Goal: Task Accomplishment & Management: Manage account settings

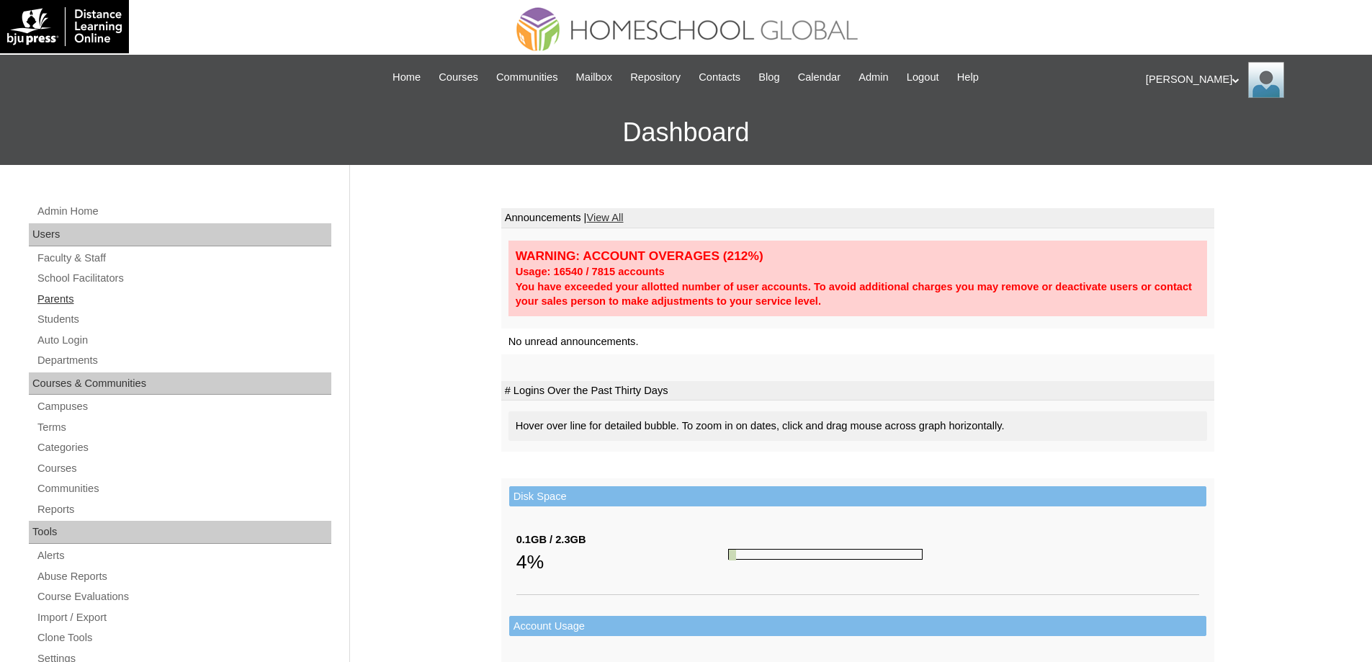
click at [57, 297] on link "Parents" at bounding box center [183, 299] width 295 height 18
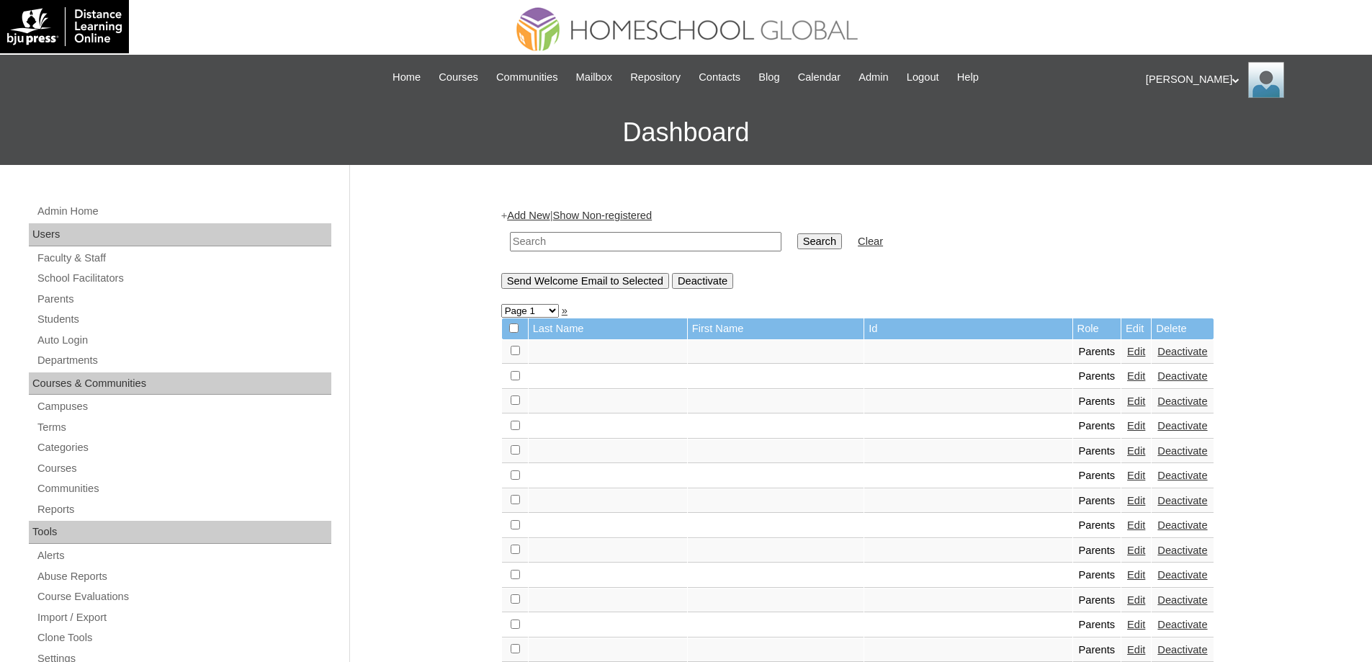
drag, startPoint x: 684, startPoint y: 246, endPoint x: 692, endPoint y: 244, distance: 8.2
click at [688, 245] on input "text" at bounding box center [645, 241] width 271 height 19
paste input "MHP0131-TECHPH2024"
type input "MHP0131-TECHPH2024"
drag, startPoint x: 820, startPoint y: 240, endPoint x: 812, endPoint y: 240, distance: 8.0
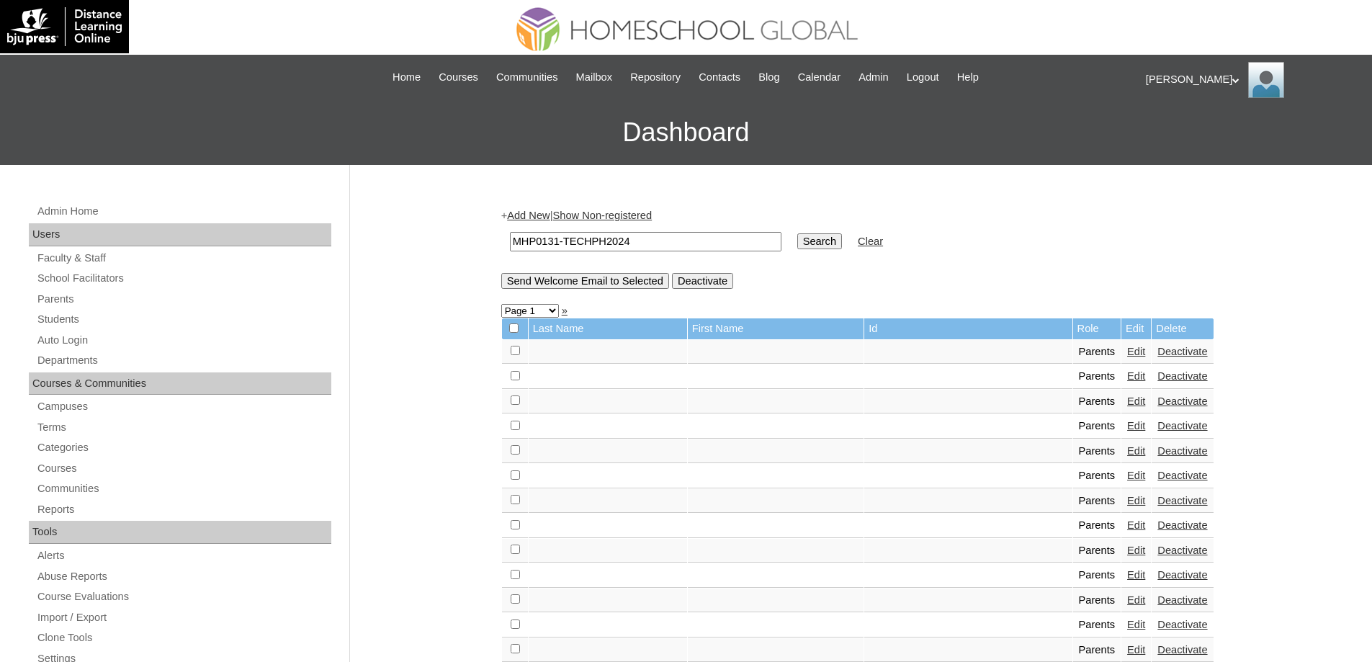
click at [819, 240] on input "Search" at bounding box center [819, 241] width 45 height 16
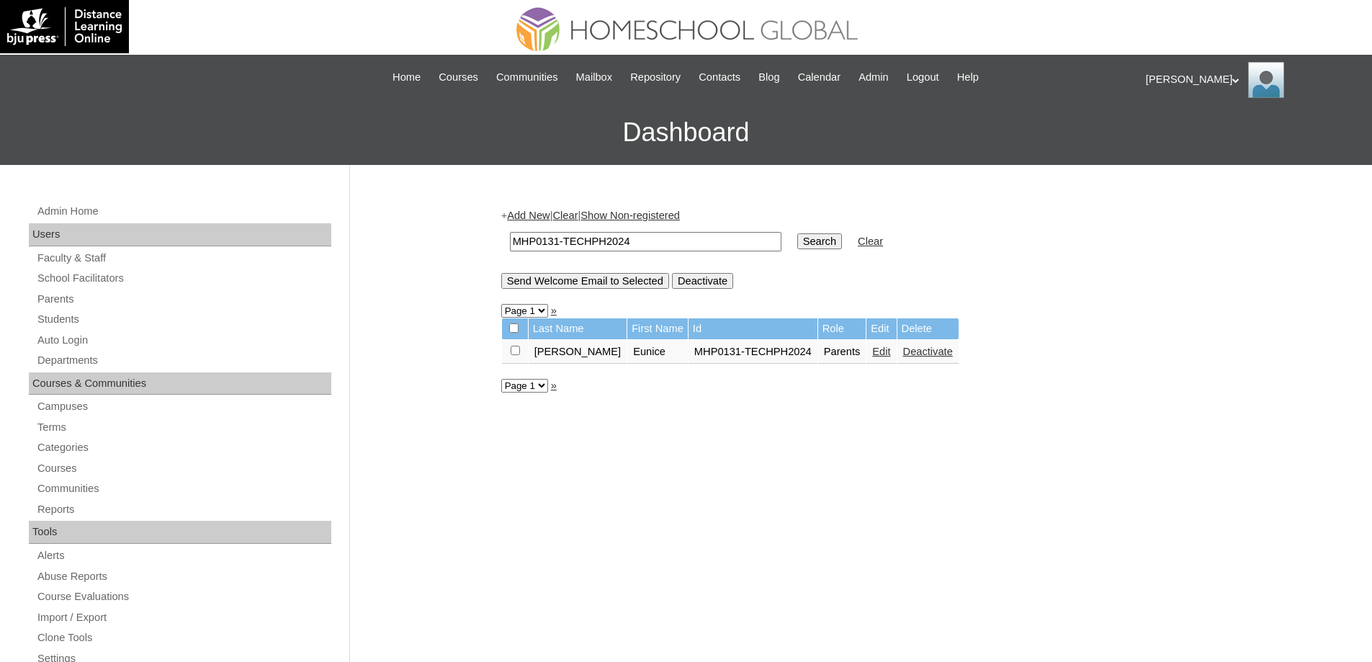
click at [872, 352] on link "Edit" at bounding box center [881, 352] width 18 height 12
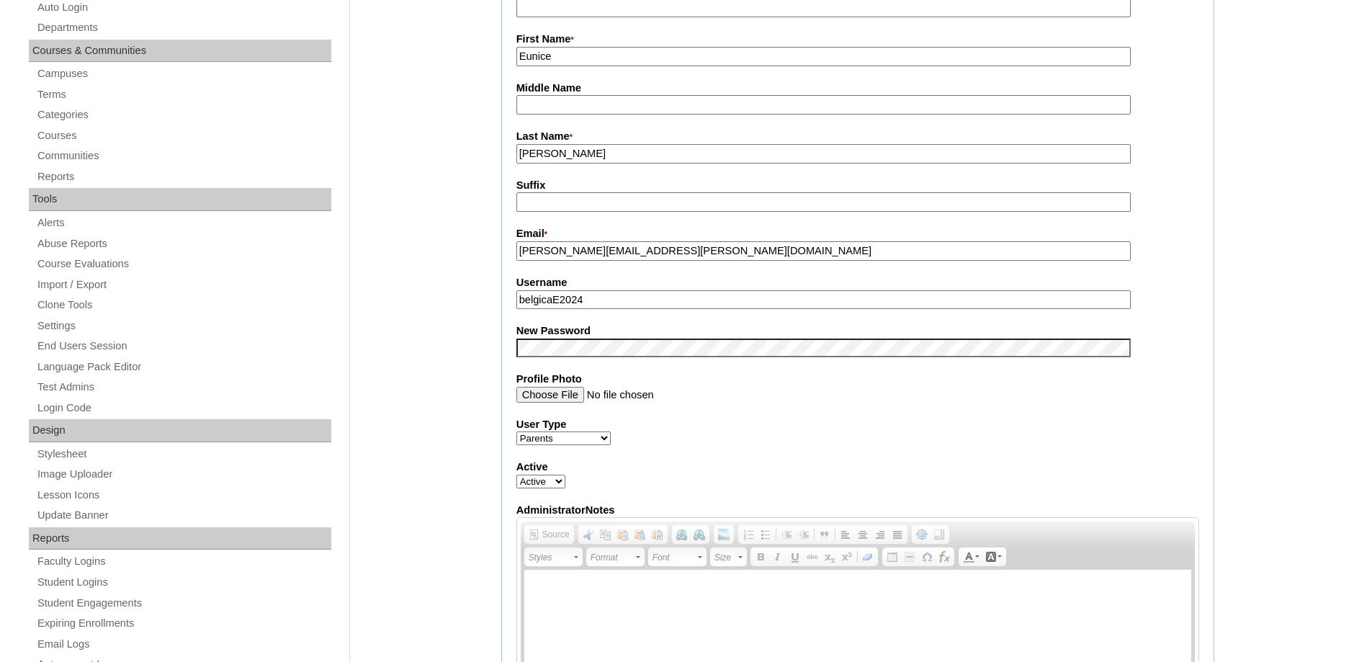
scroll to position [360, 0]
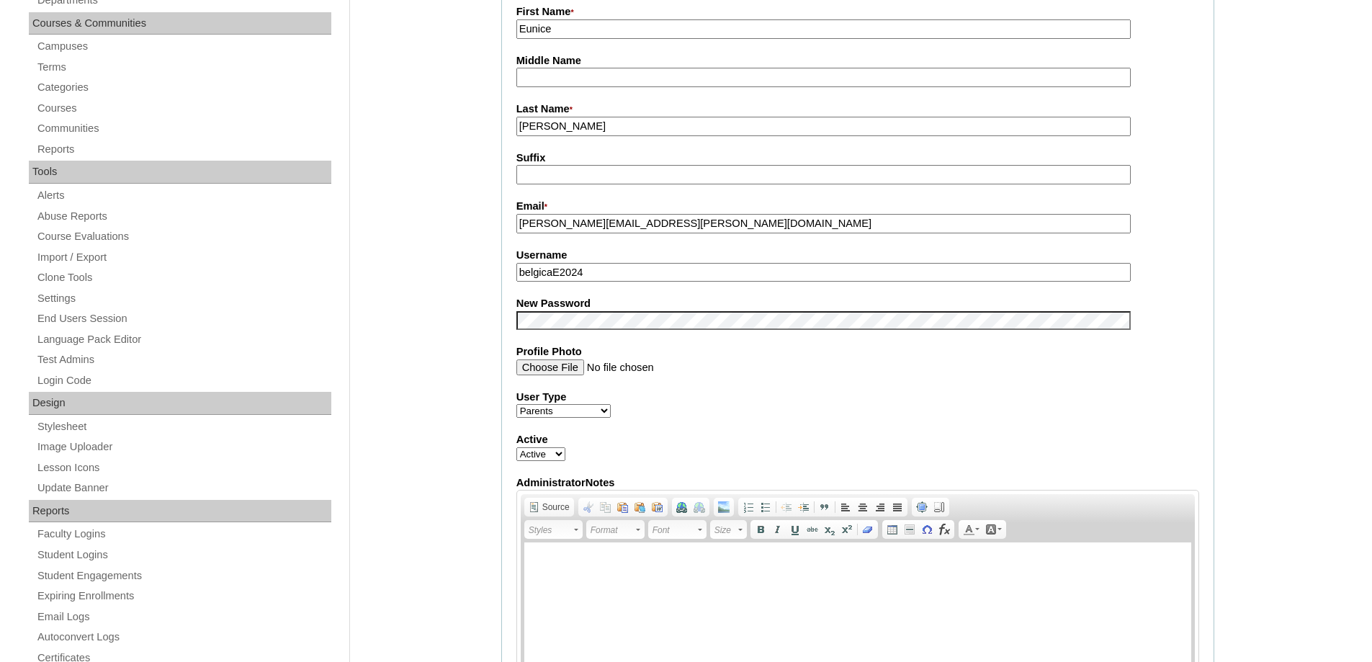
click at [451, 325] on div "Admin Home Users Faculty & Staff School Facilitators Parents Students Auto Logi…" at bounding box center [686, 658] width 1372 height 1707
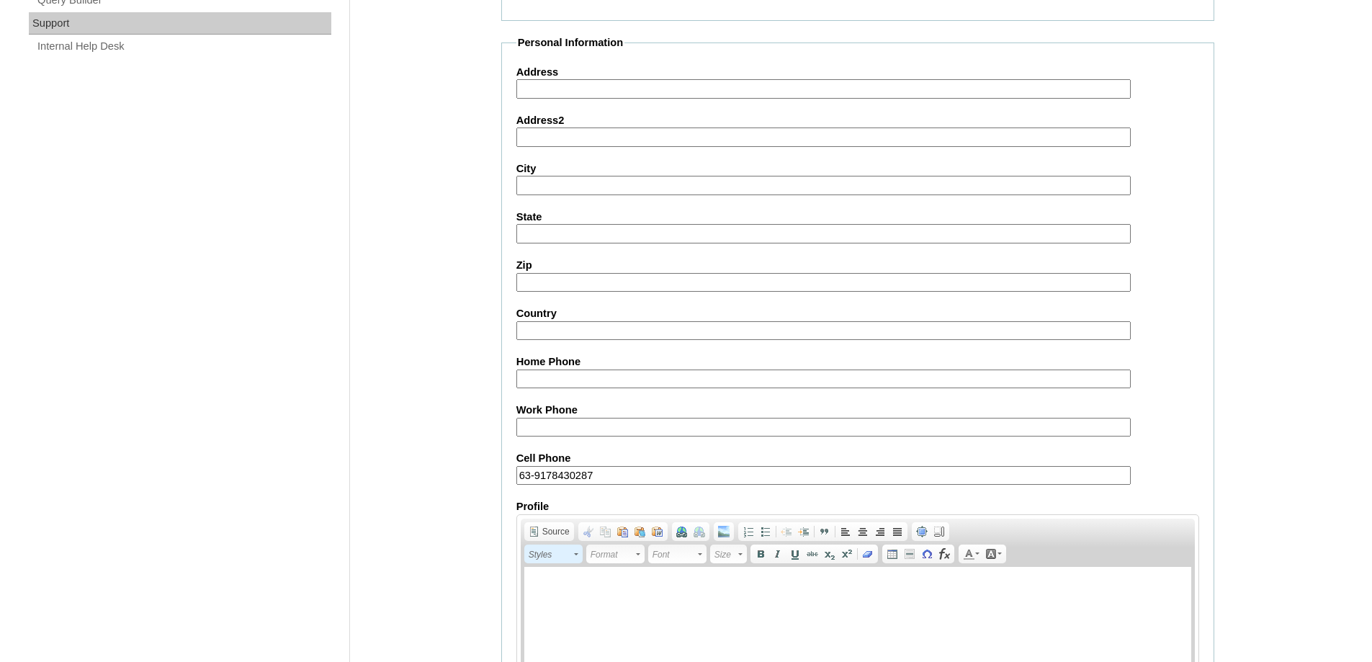
scroll to position [1230, 0]
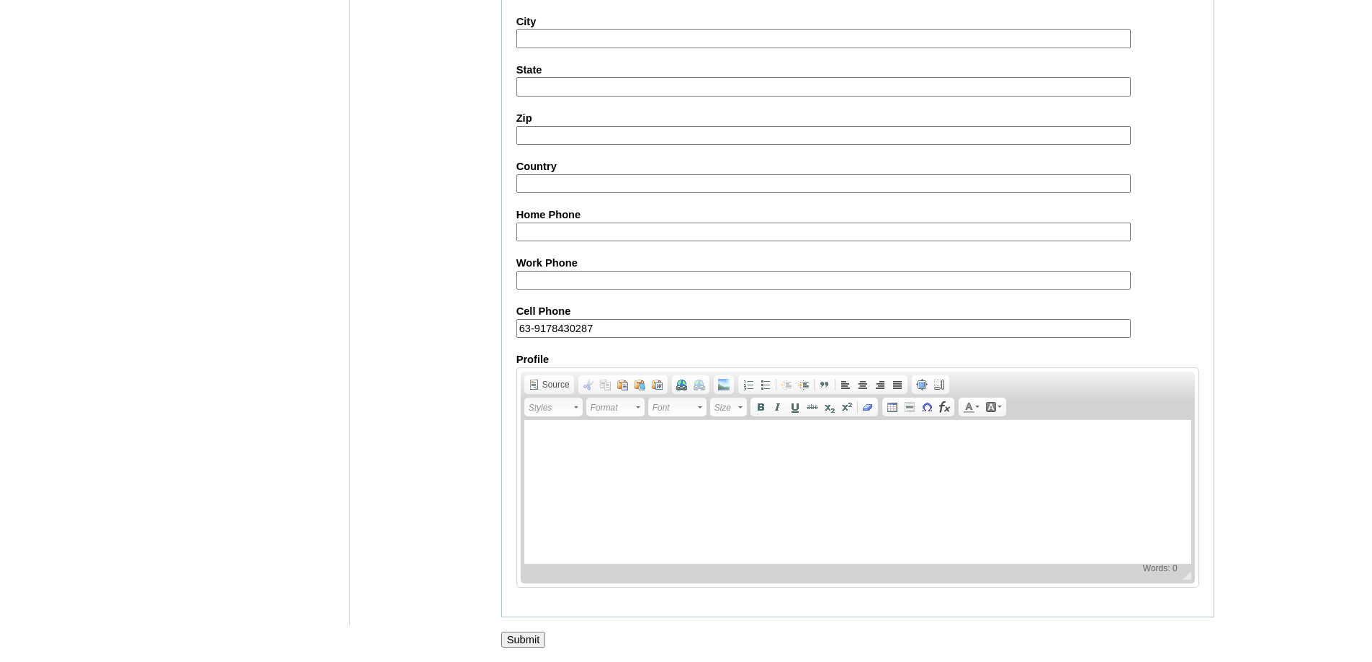
click at [531, 631] on input "Submit" at bounding box center [523, 639] width 45 height 16
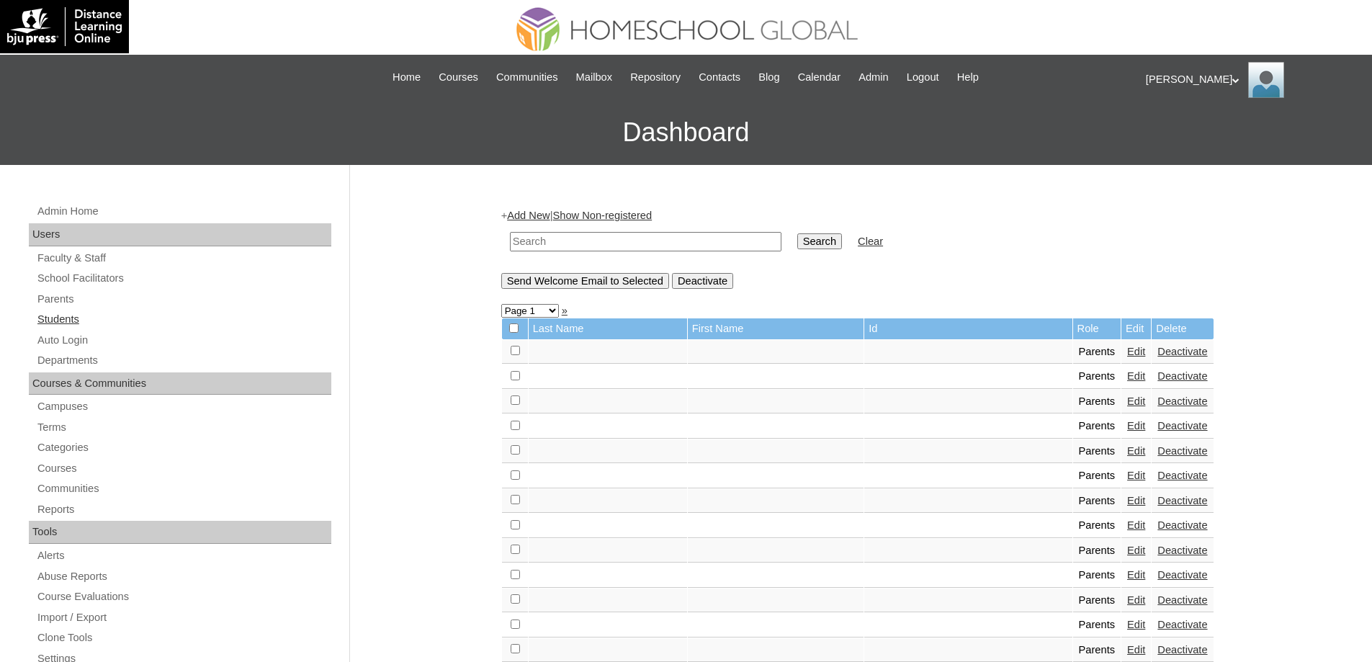
drag, startPoint x: 166, startPoint y: 318, endPoint x: 181, endPoint y: 318, distance: 14.4
click at [166, 318] on link "Students" at bounding box center [183, 319] width 295 height 18
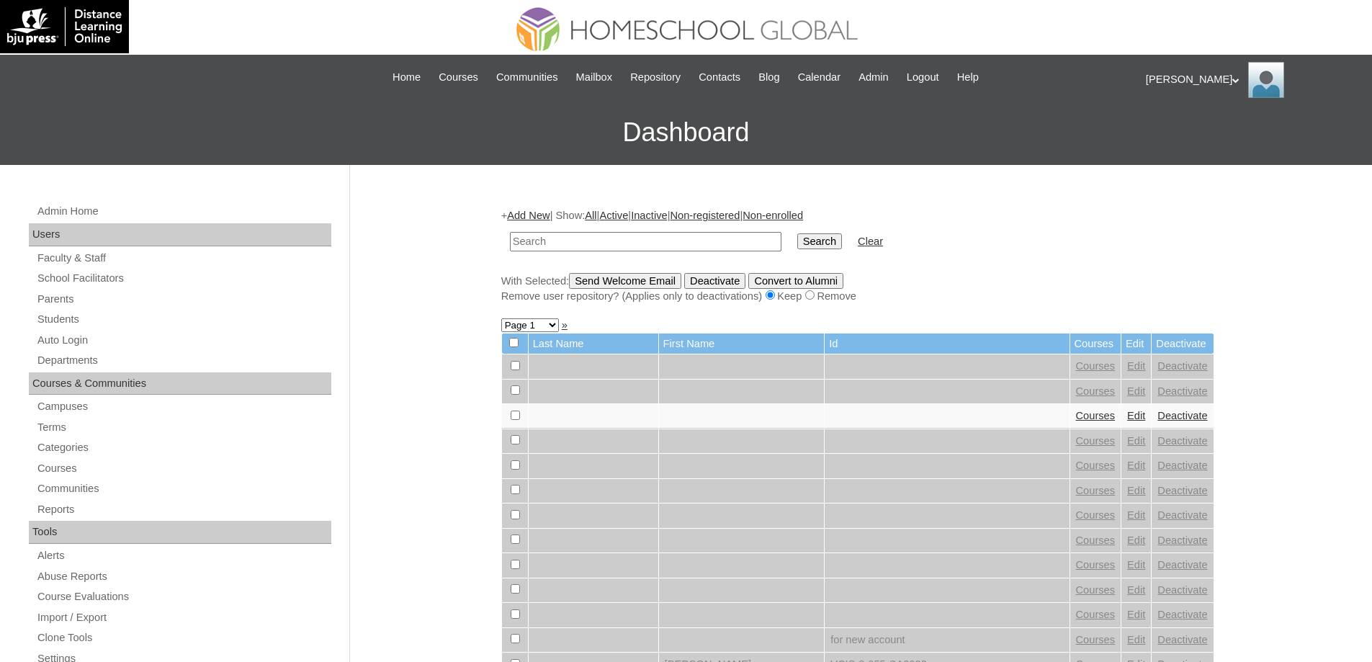
drag, startPoint x: 0, startPoint y: 0, endPoint x: 721, endPoint y: 240, distance: 760.5
click at [696, 245] on input "text" at bounding box center [645, 241] width 271 height 19
type input "MHS0150-TECHPH2024"
click at [838, 240] on input "Search" at bounding box center [819, 241] width 45 height 16
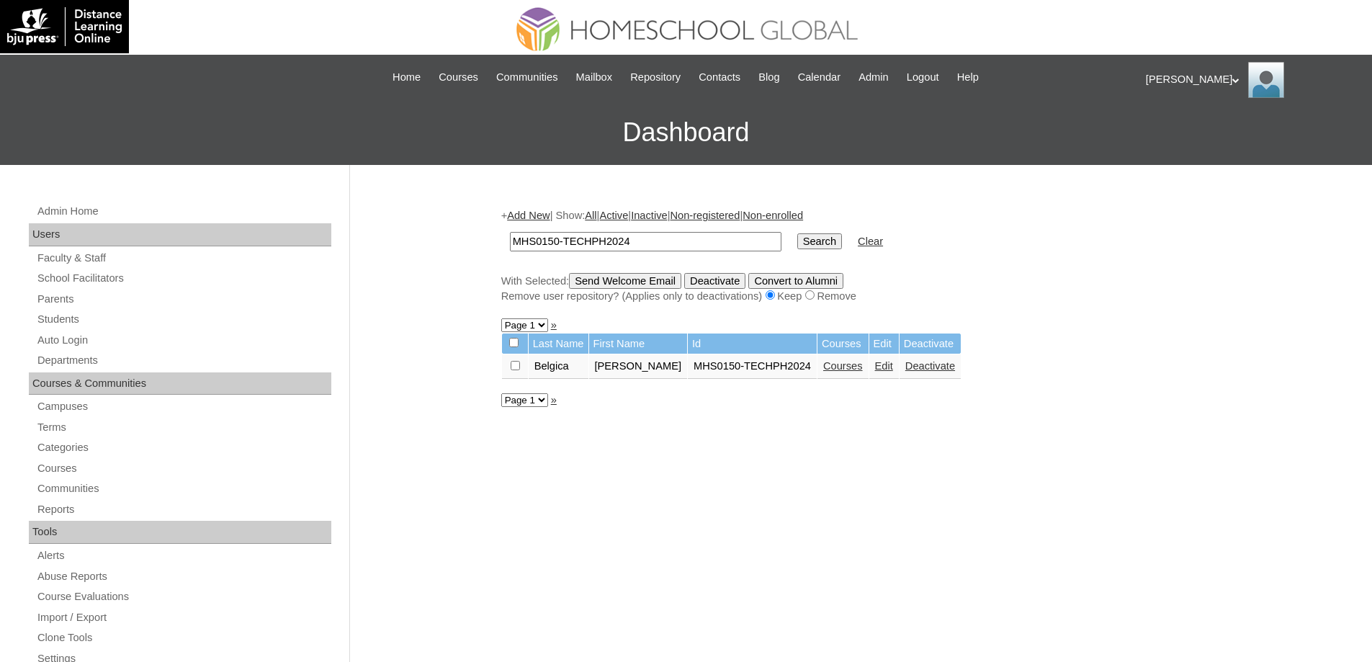
click at [886, 369] on link "Edit" at bounding box center [884, 366] width 18 height 12
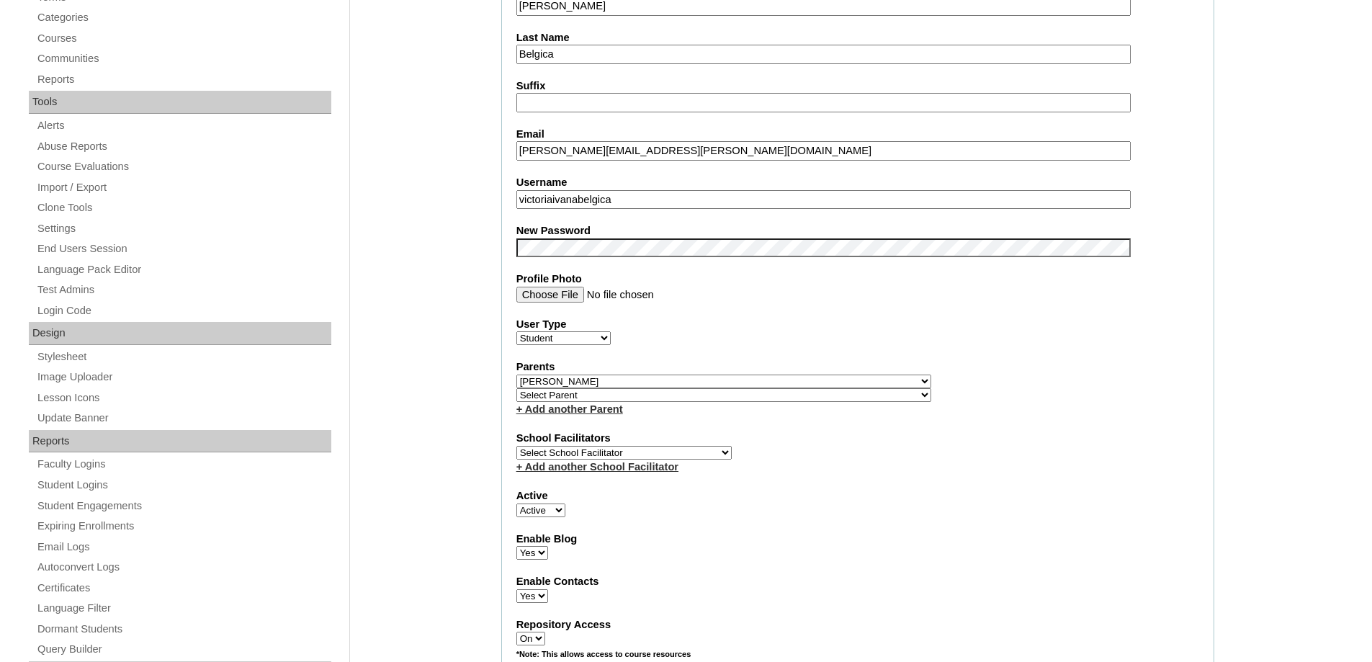
scroll to position [432, 0]
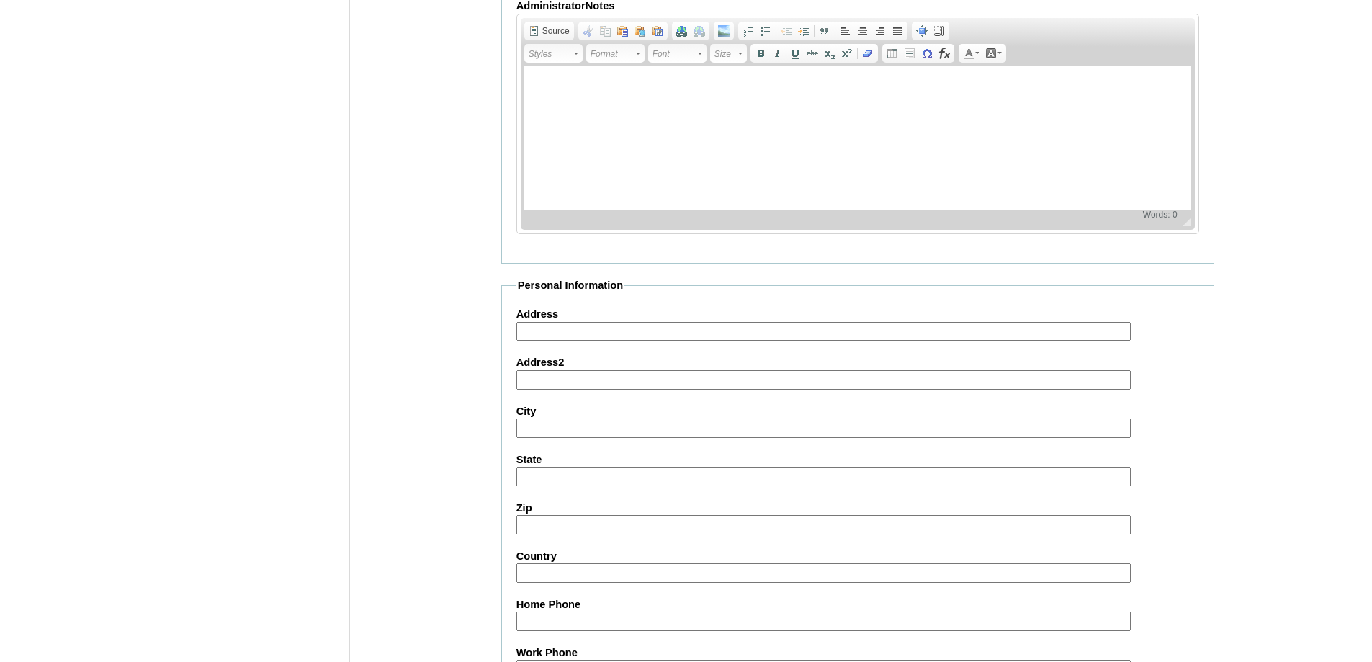
scroll to position [1532, 0]
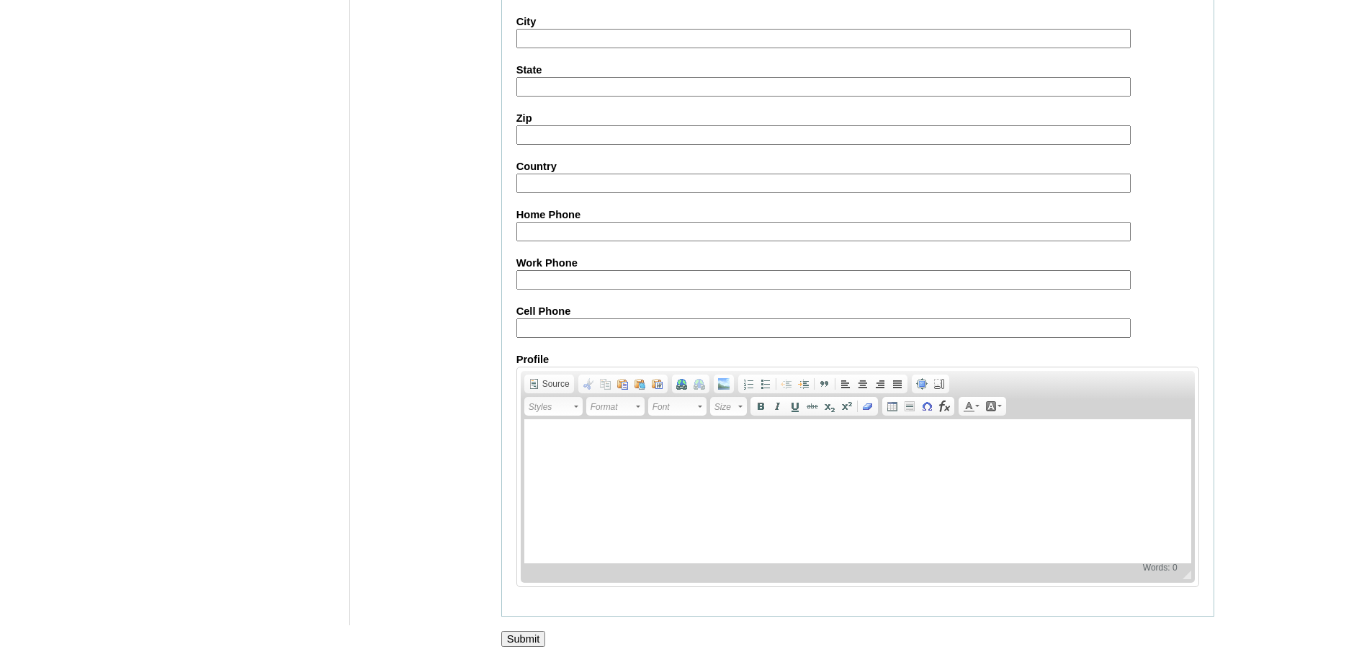
click at [523, 652] on div at bounding box center [686, 654] width 1372 height 15
click at [527, 649] on div at bounding box center [686, 654] width 1372 height 15
click at [529, 646] on input "Submit" at bounding box center [523, 639] width 45 height 16
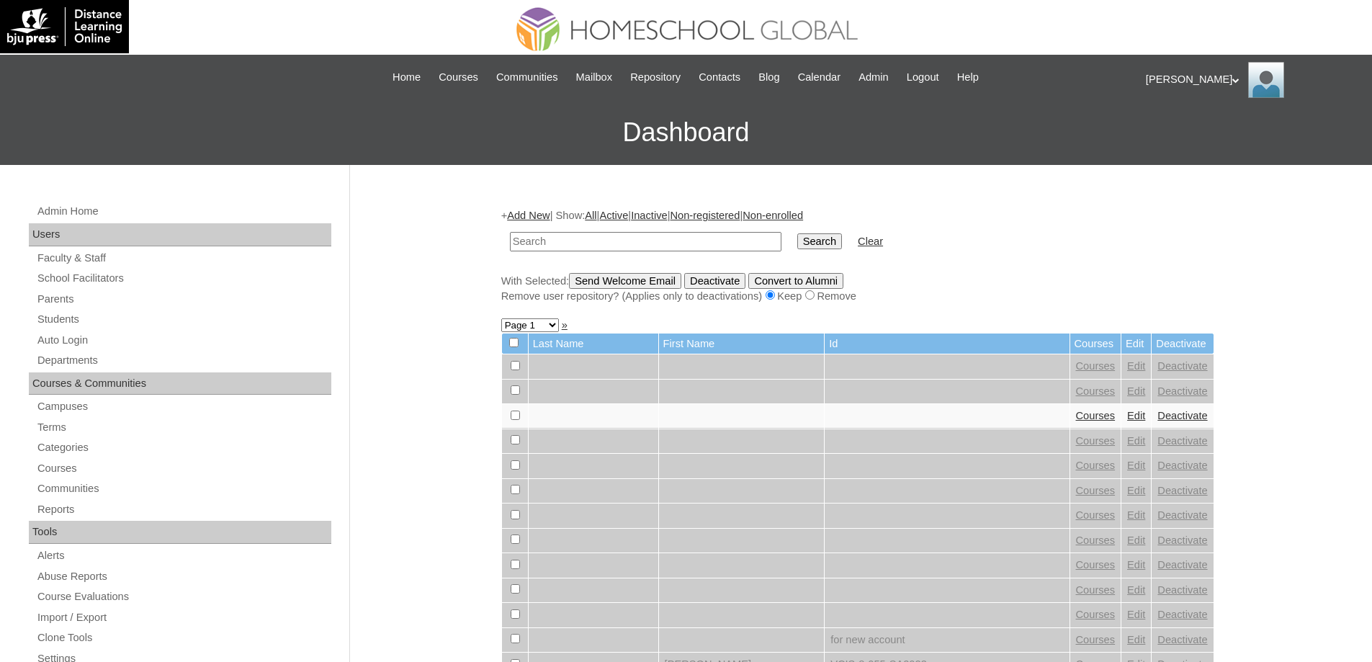
click at [703, 245] on input "text" at bounding box center [645, 241] width 271 height 19
type input "MHS0150-TECHPH2024"
click at [828, 251] on td "Search" at bounding box center [819, 242] width 59 height 34
click at [829, 249] on input "Search" at bounding box center [819, 241] width 45 height 16
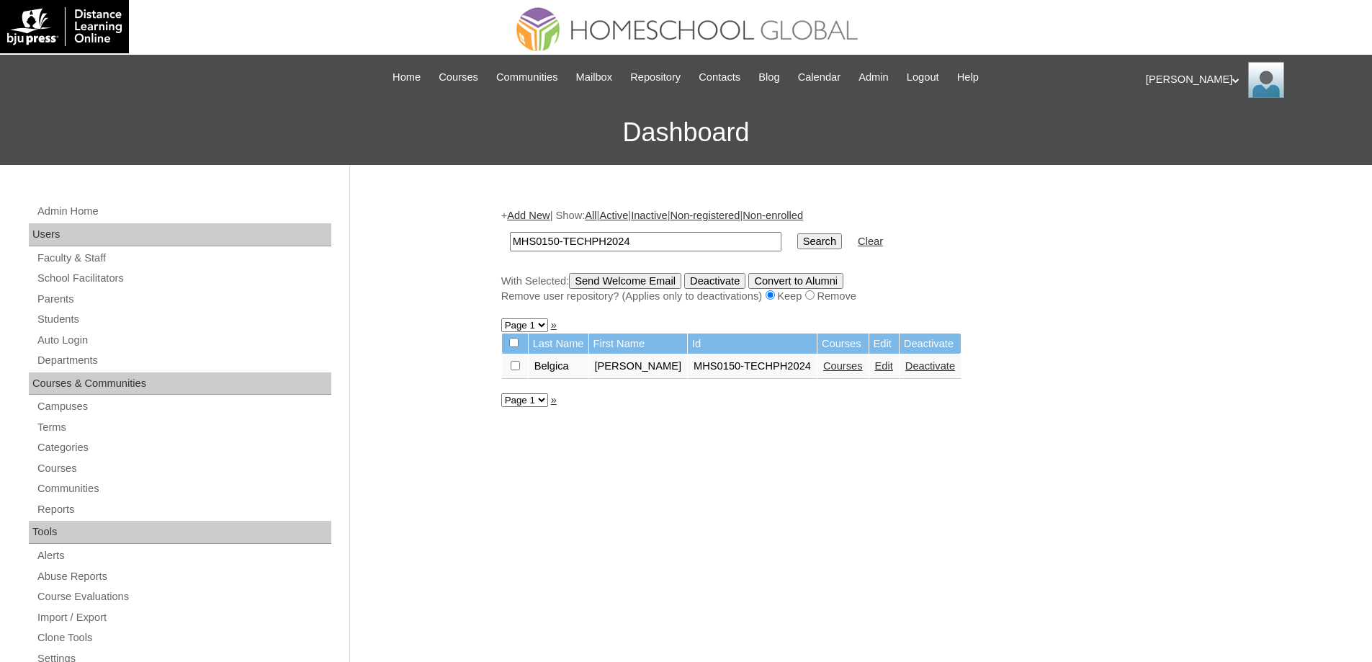
click at [837, 372] on link "Courses" at bounding box center [843, 366] width 40 height 12
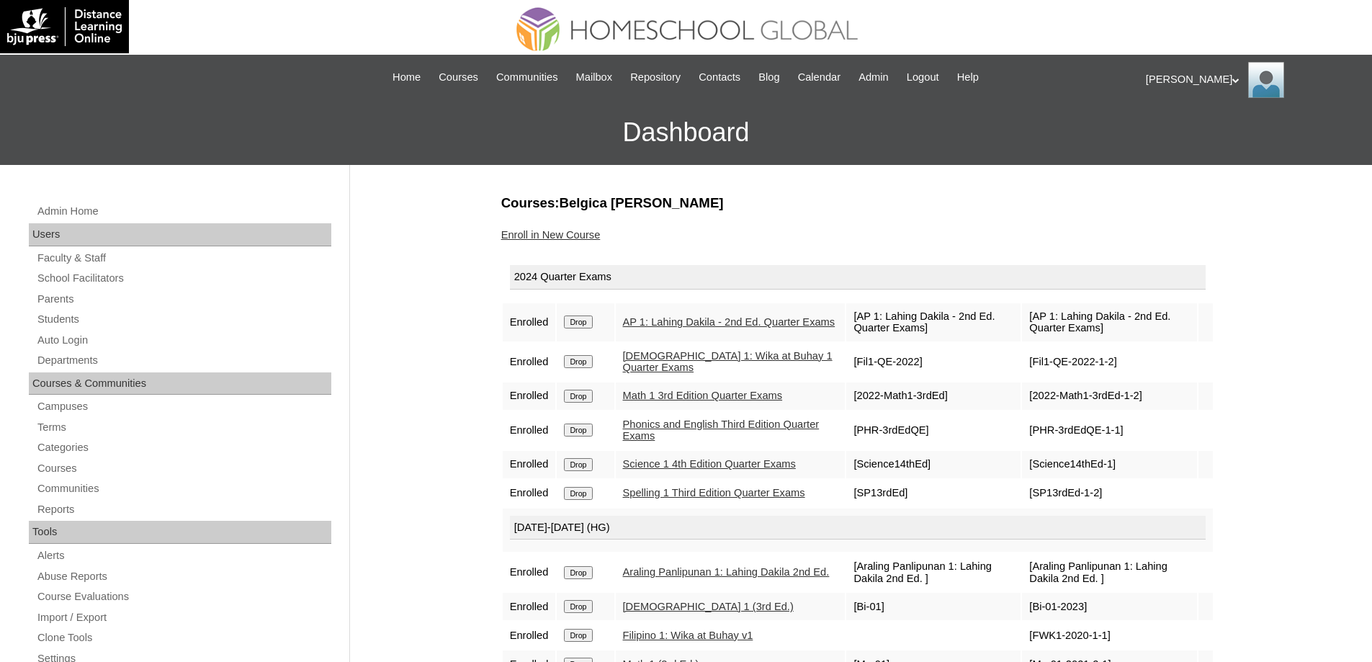
click at [585, 318] on input "Drop" at bounding box center [578, 321] width 28 height 13
click at [592, 320] on input "Drop" at bounding box center [578, 321] width 28 height 13
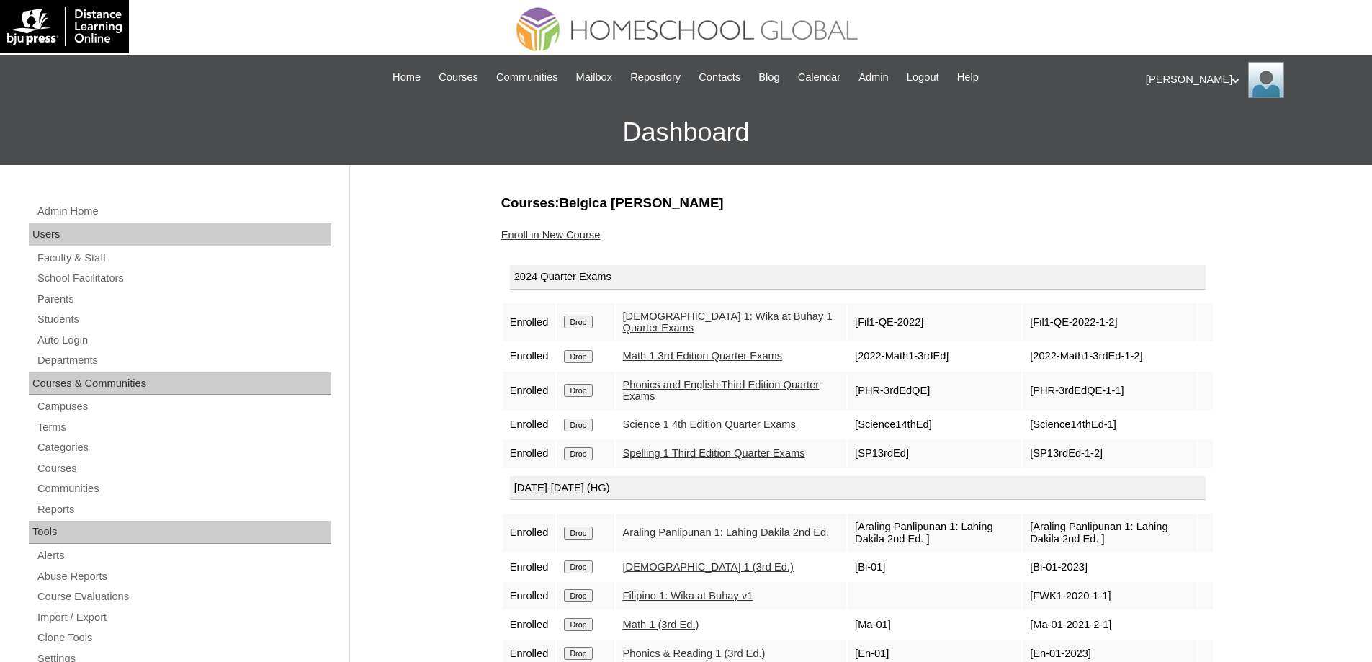
click at [591, 337] on td "Drop" at bounding box center [585, 322] width 57 height 38
click at [588, 328] on input "Drop" at bounding box center [578, 321] width 28 height 13
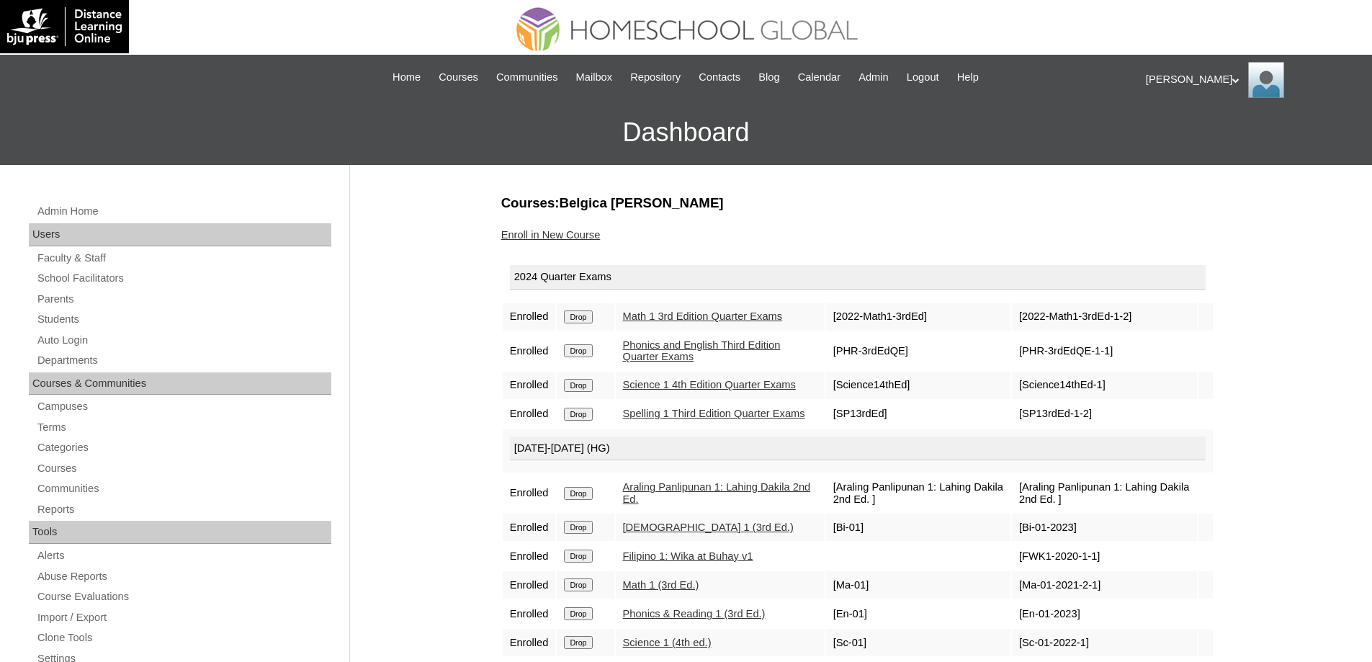
click at [581, 319] on input "Drop" at bounding box center [578, 316] width 28 height 13
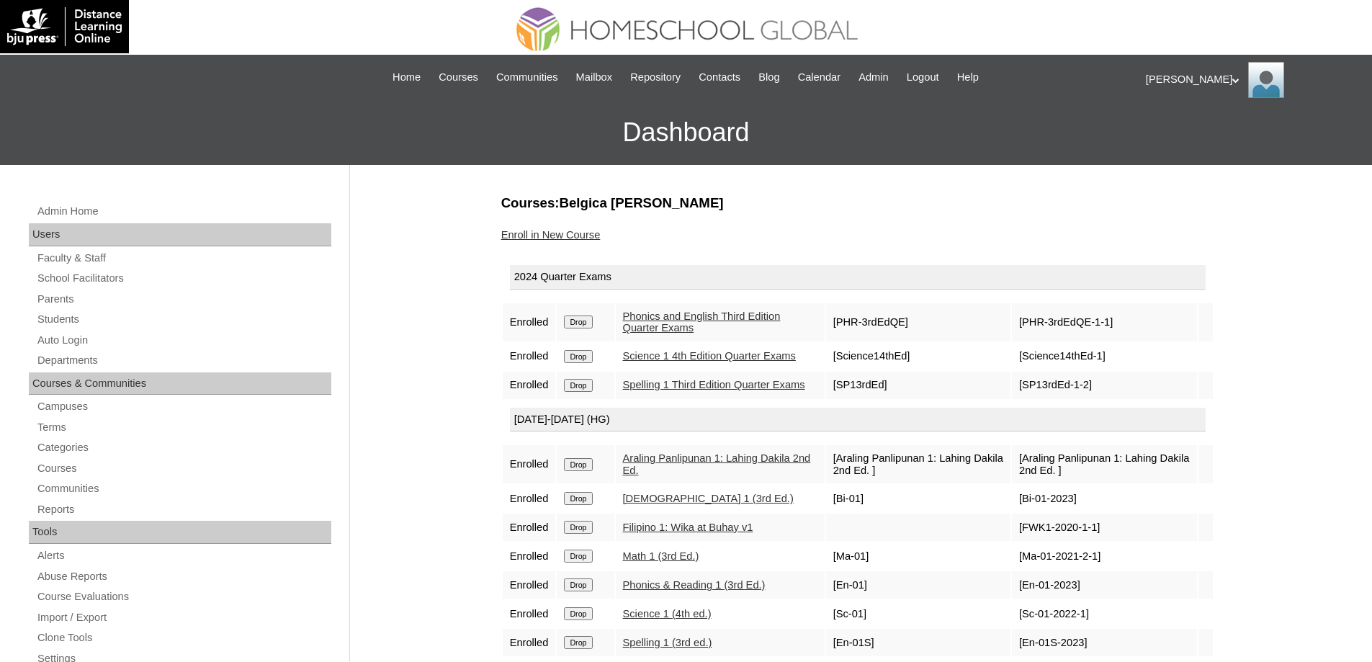
click at [585, 318] on input "Drop" at bounding box center [578, 321] width 28 height 13
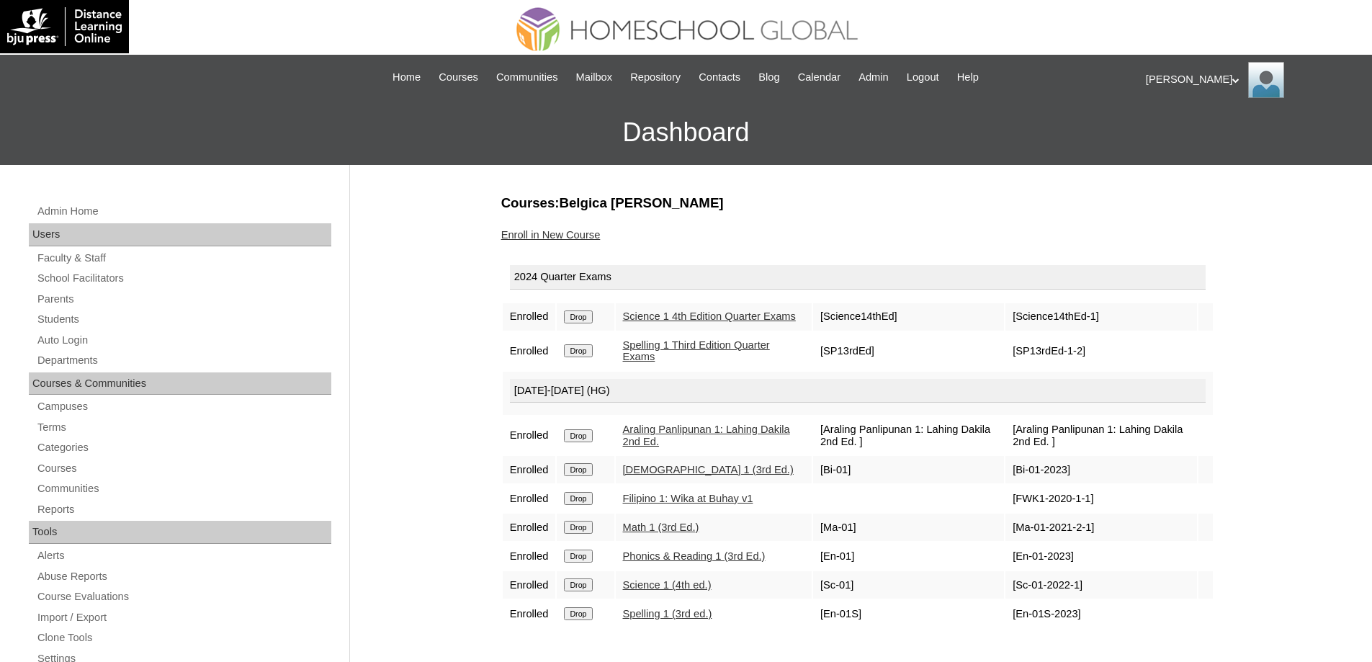
click at [592, 323] on input "Drop" at bounding box center [578, 316] width 28 height 13
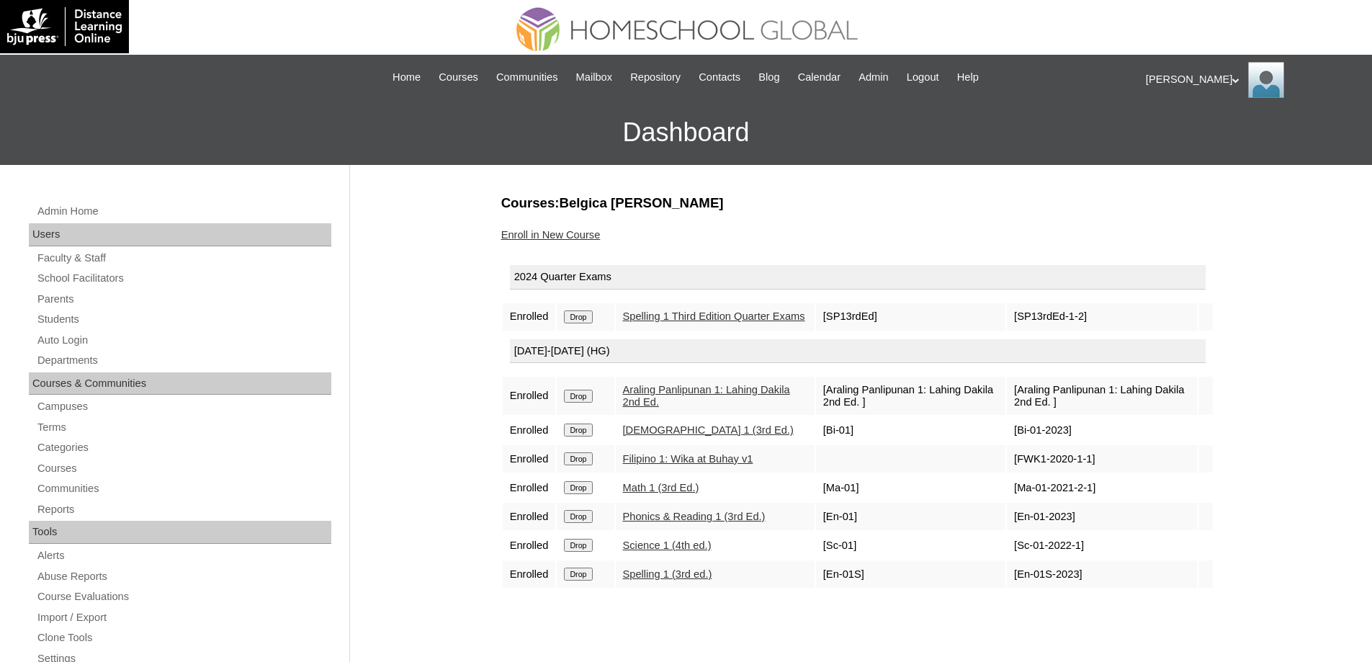
click at [589, 322] on input "Drop" at bounding box center [578, 316] width 28 height 13
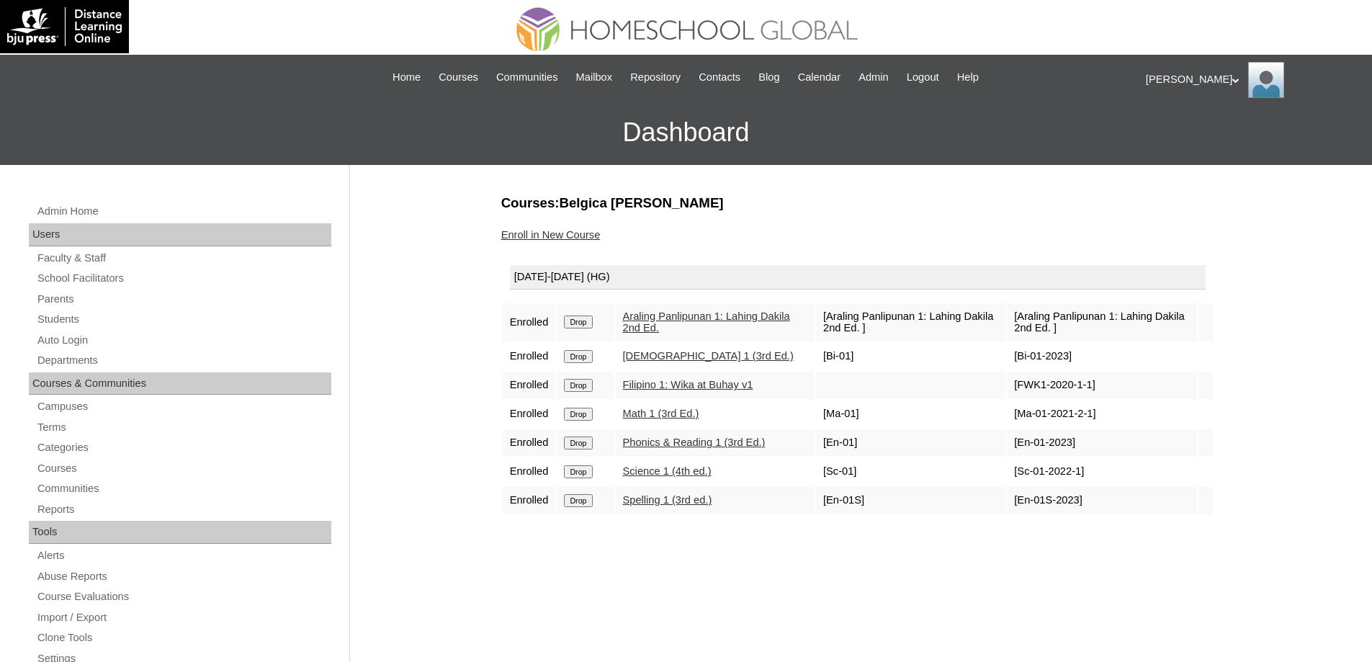
click at [589, 325] on input "Drop" at bounding box center [578, 321] width 28 height 13
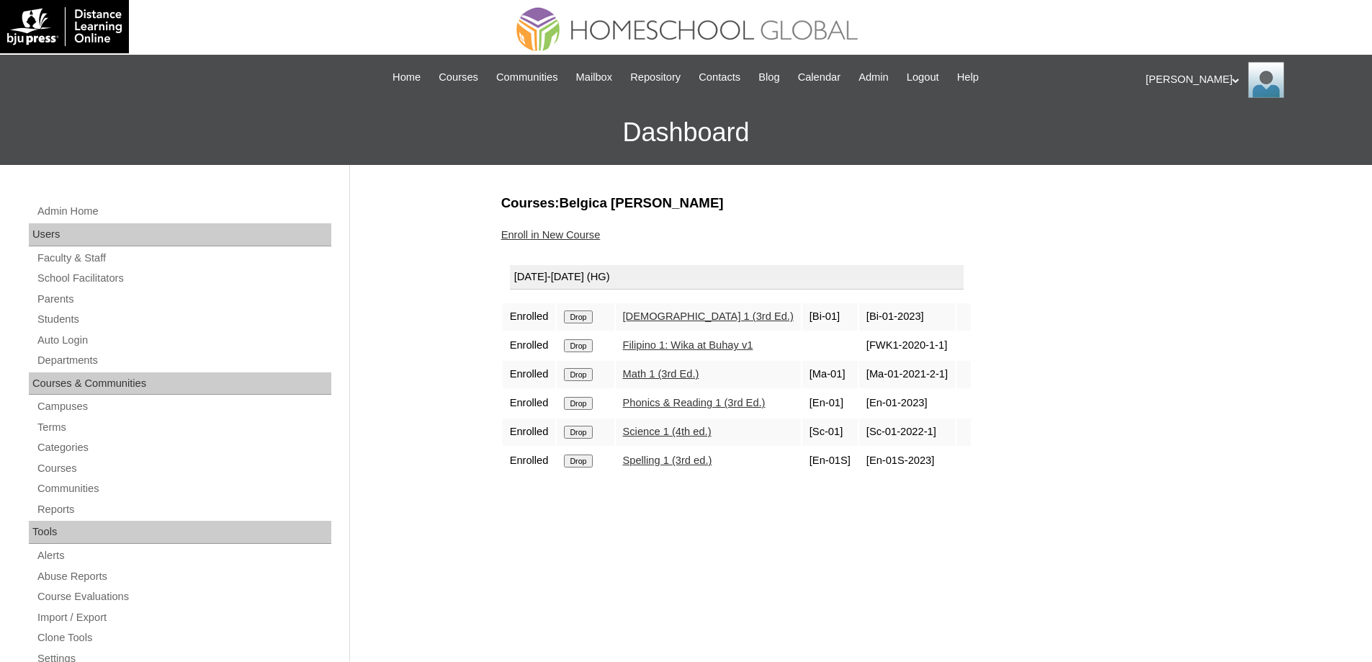
click at [579, 320] on input "Drop" at bounding box center [578, 316] width 28 height 13
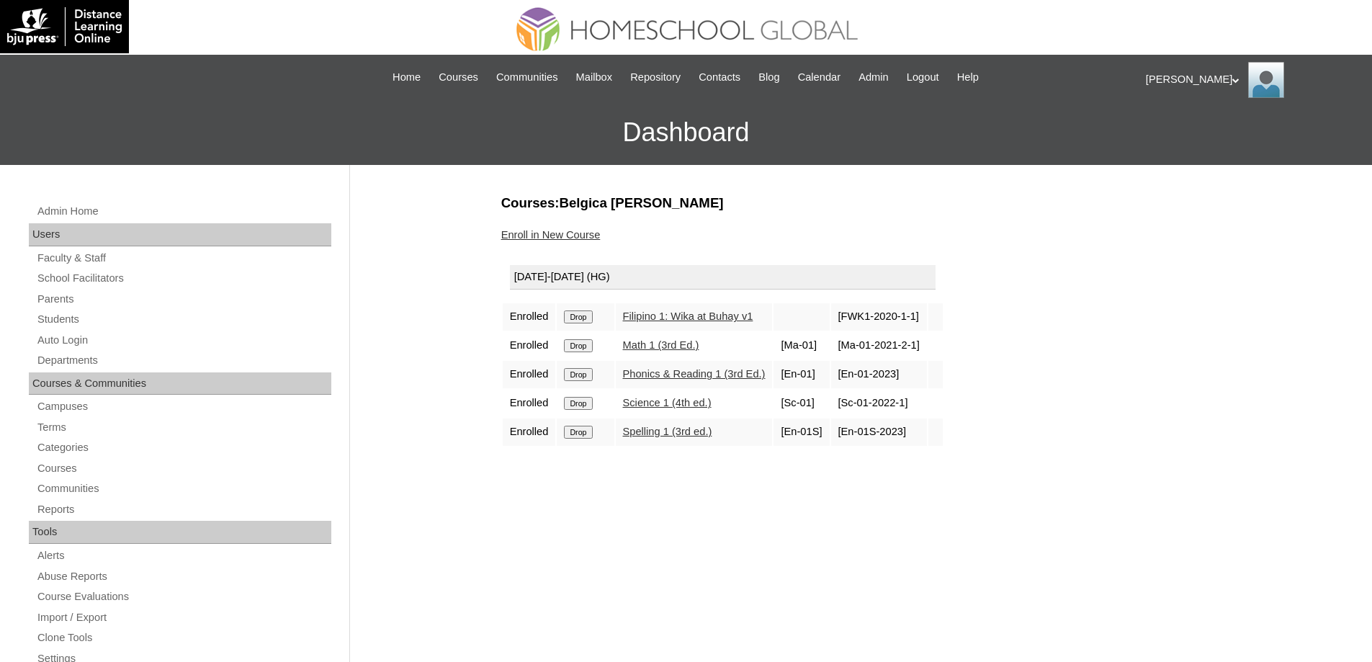
click at [592, 320] on input "Drop" at bounding box center [578, 316] width 28 height 13
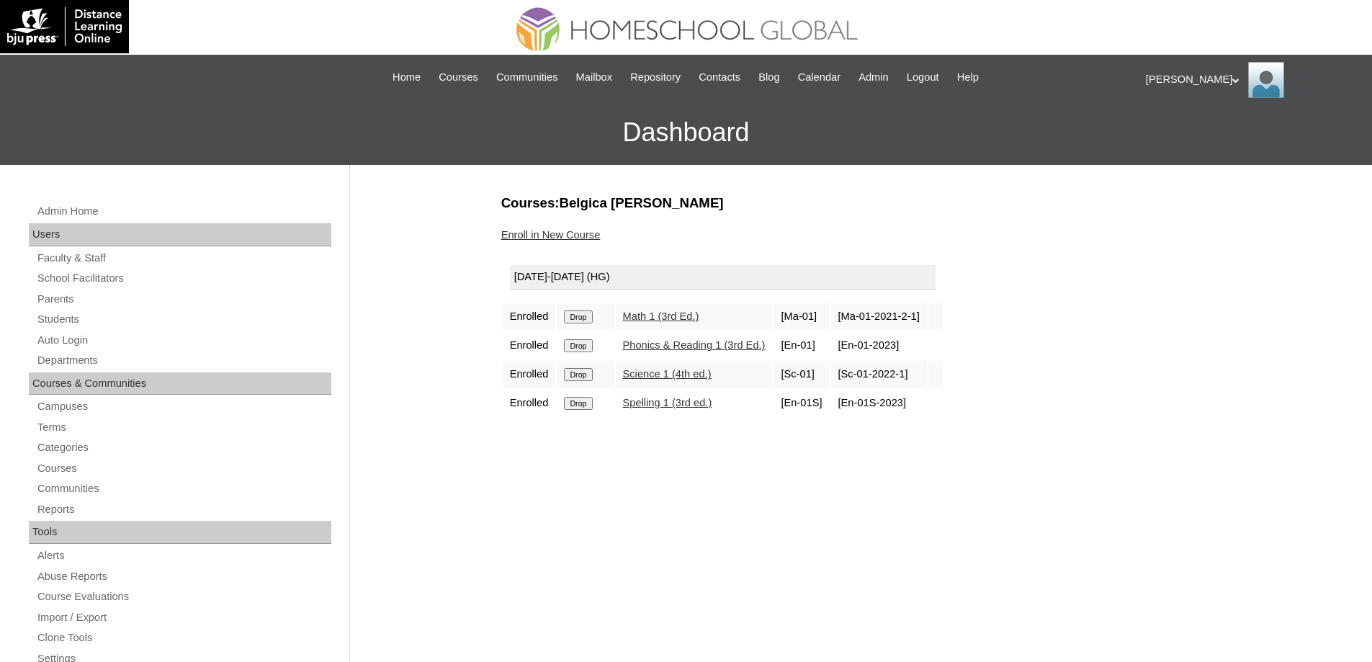
click at [592, 318] on input "Drop" at bounding box center [578, 316] width 28 height 13
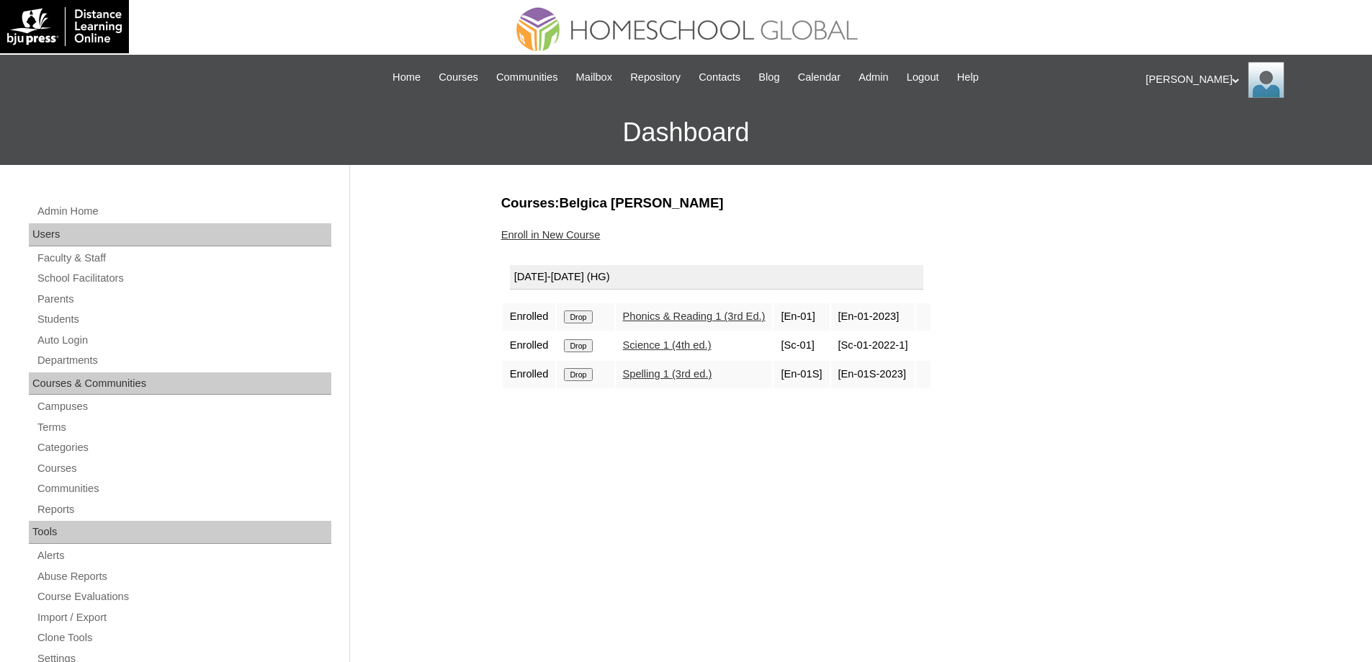
click at [586, 318] on input "Drop" at bounding box center [578, 316] width 28 height 13
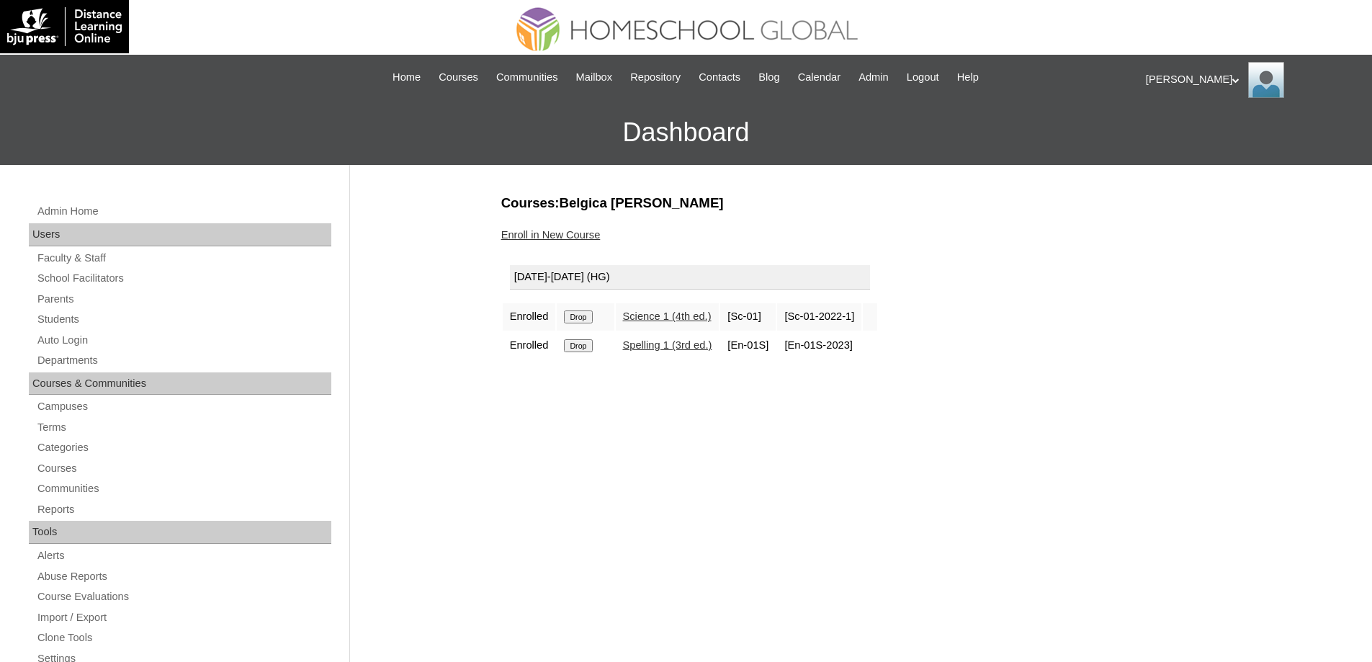
drag, startPoint x: 0, startPoint y: 0, endPoint x: 751, endPoint y: 56, distance: 753.1
click at [585, 313] on input "Drop" at bounding box center [578, 316] width 28 height 13
drag, startPoint x: 0, startPoint y: 0, endPoint x: 588, endPoint y: 315, distance: 666.5
click at [587, 315] on input "Drop" at bounding box center [578, 316] width 28 height 13
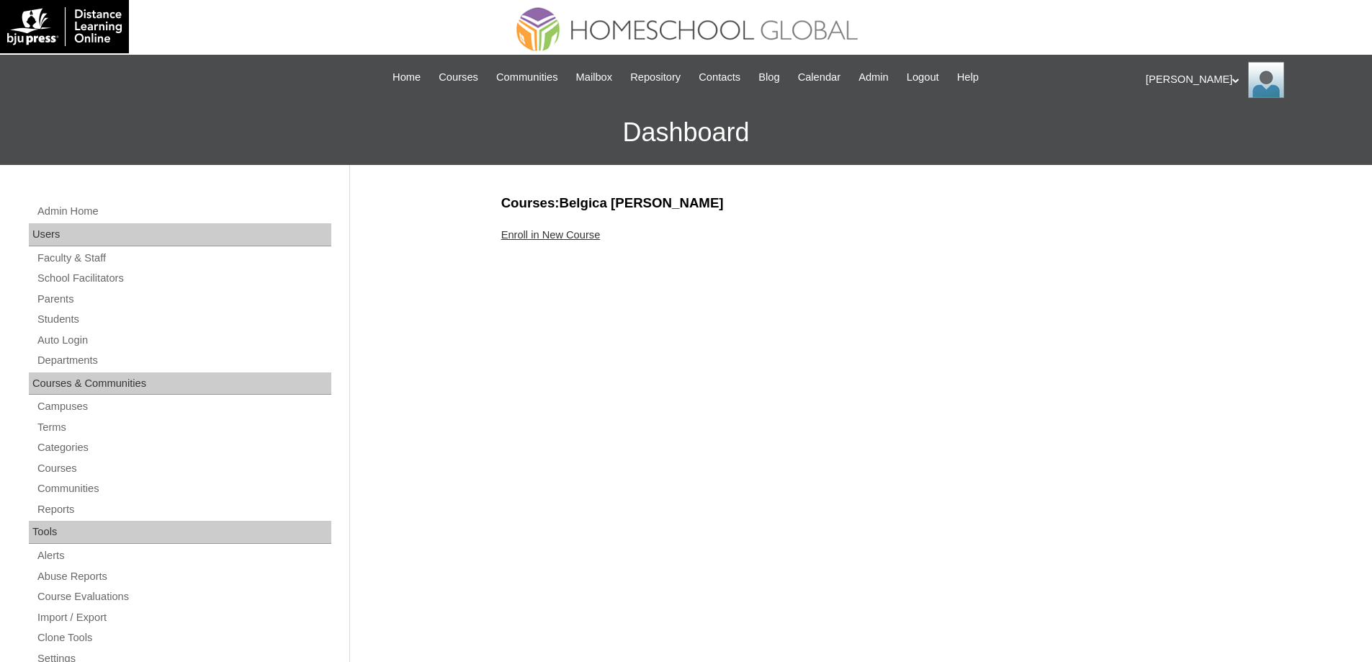
click at [561, 235] on link "Enroll in New Course" at bounding box center [550, 235] width 99 height 12
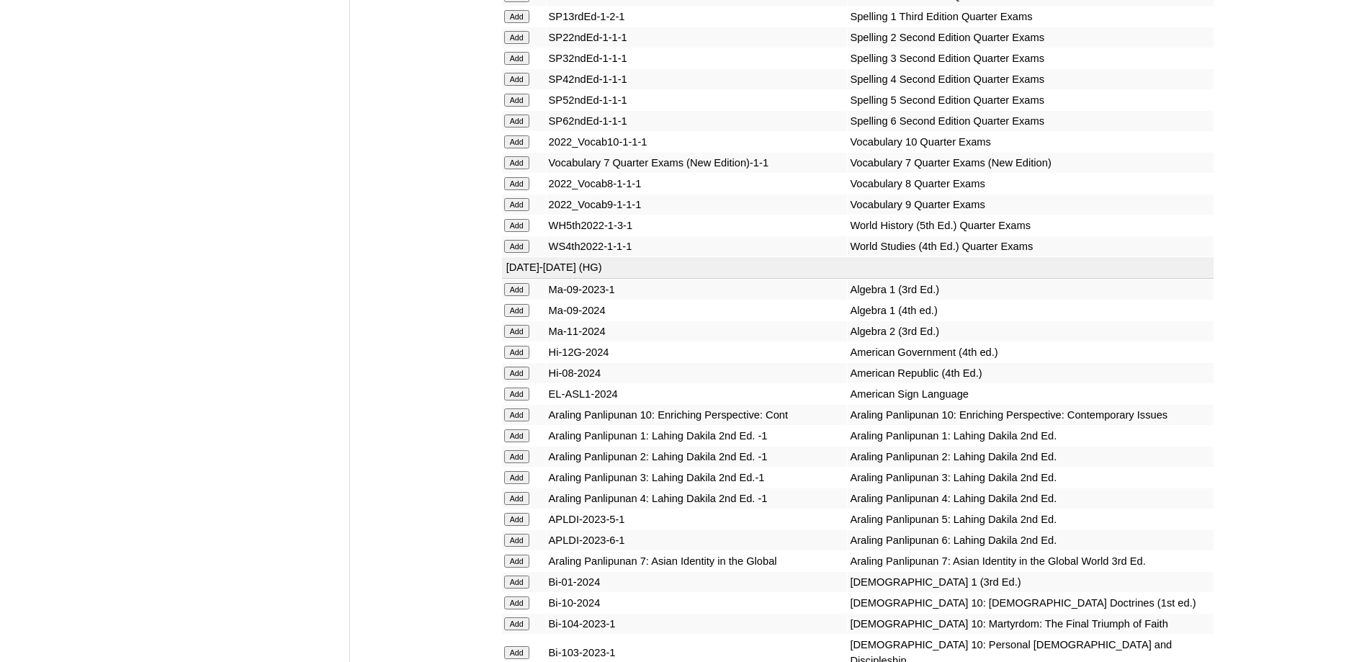
scroll to position [3384, 0]
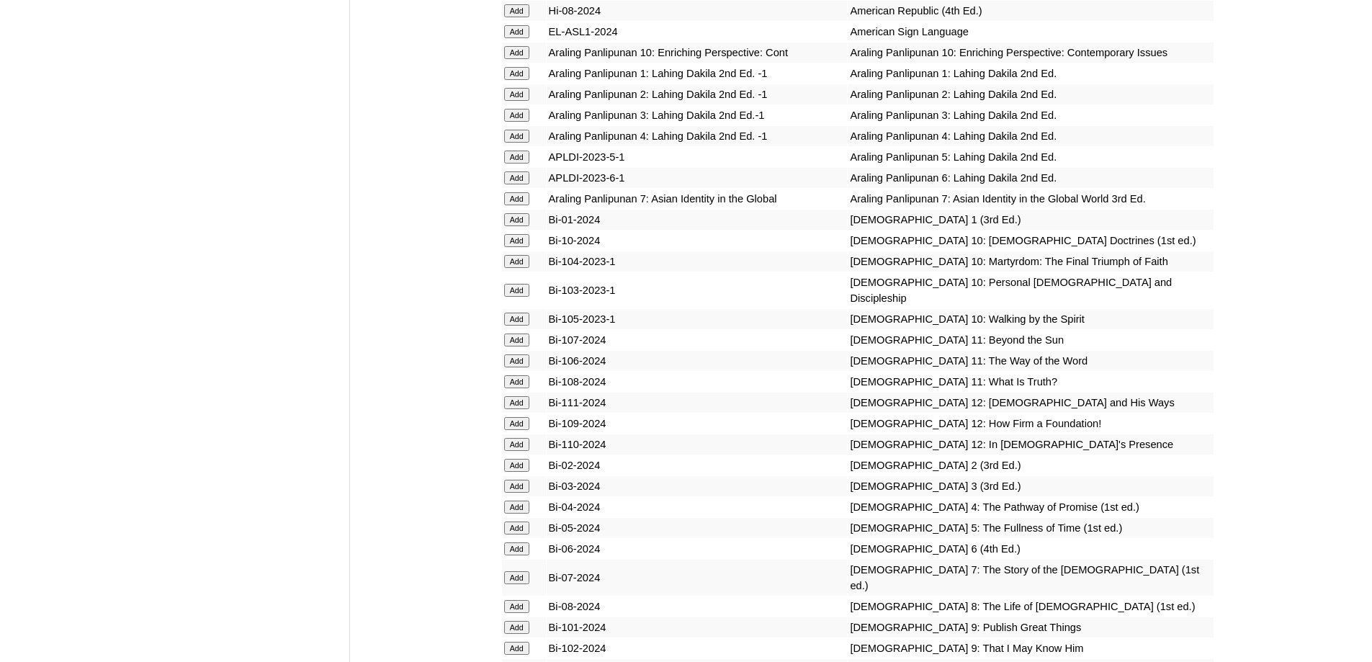
click at [513, 101] on input "Add" at bounding box center [516, 94] width 25 height 13
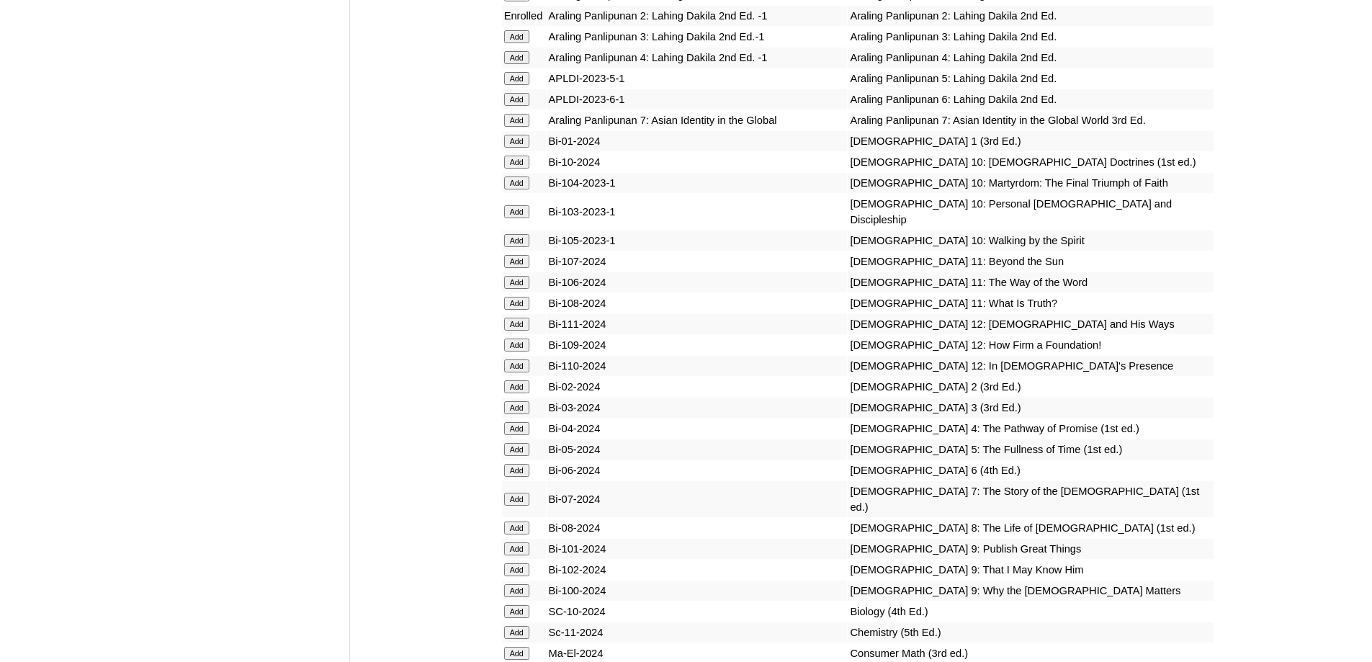
scroll to position [3529, 0]
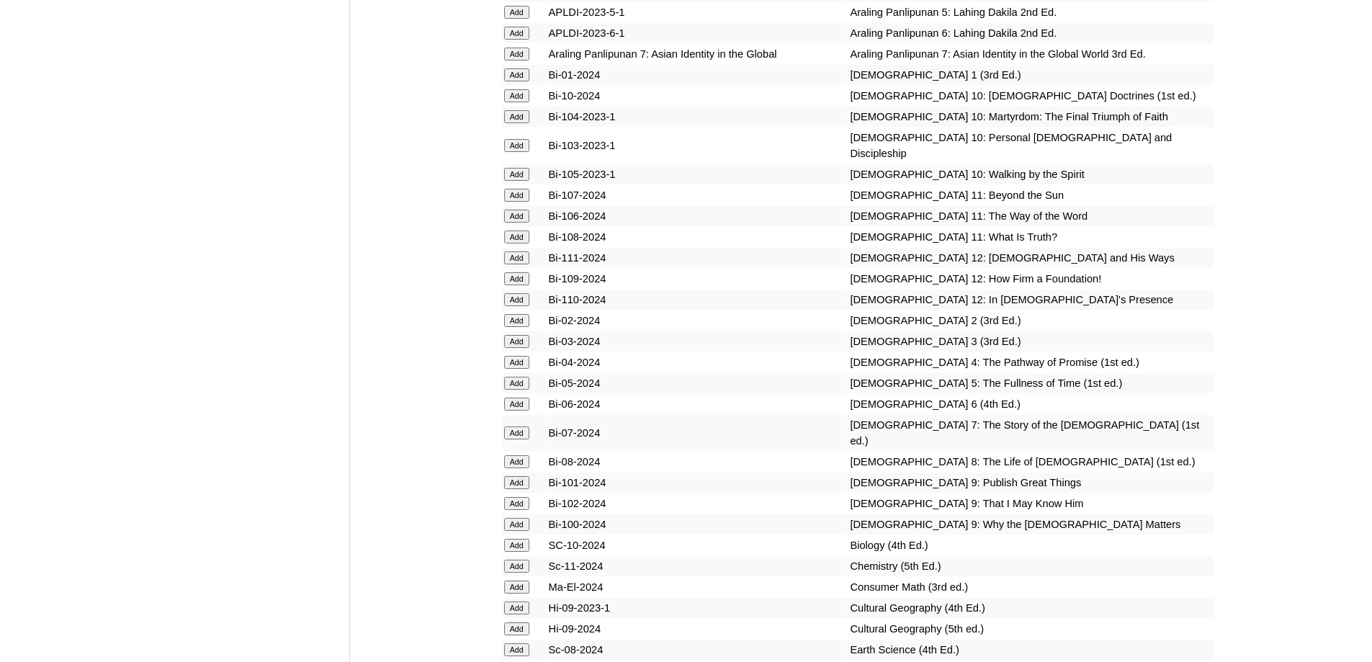
click at [517, 327] on input "Add" at bounding box center [516, 320] width 25 height 13
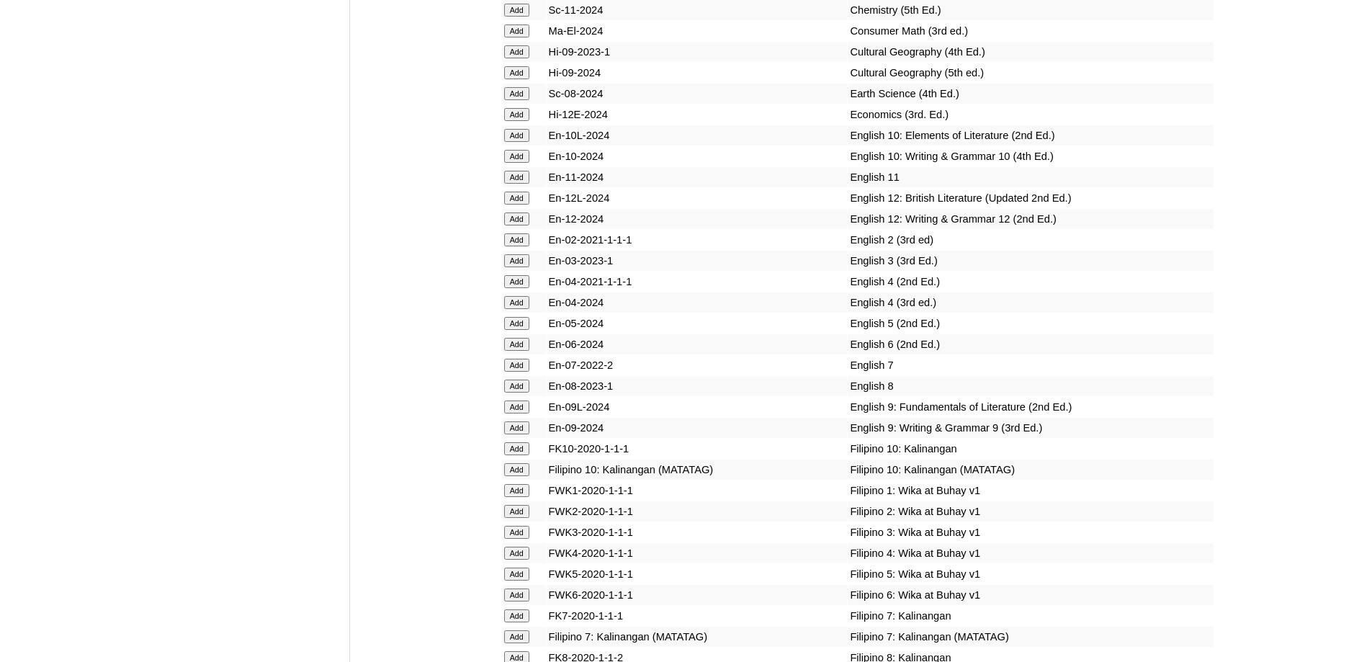
scroll to position [4085, 0]
click at [529, 246] on input "Add" at bounding box center [516, 239] width 25 height 13
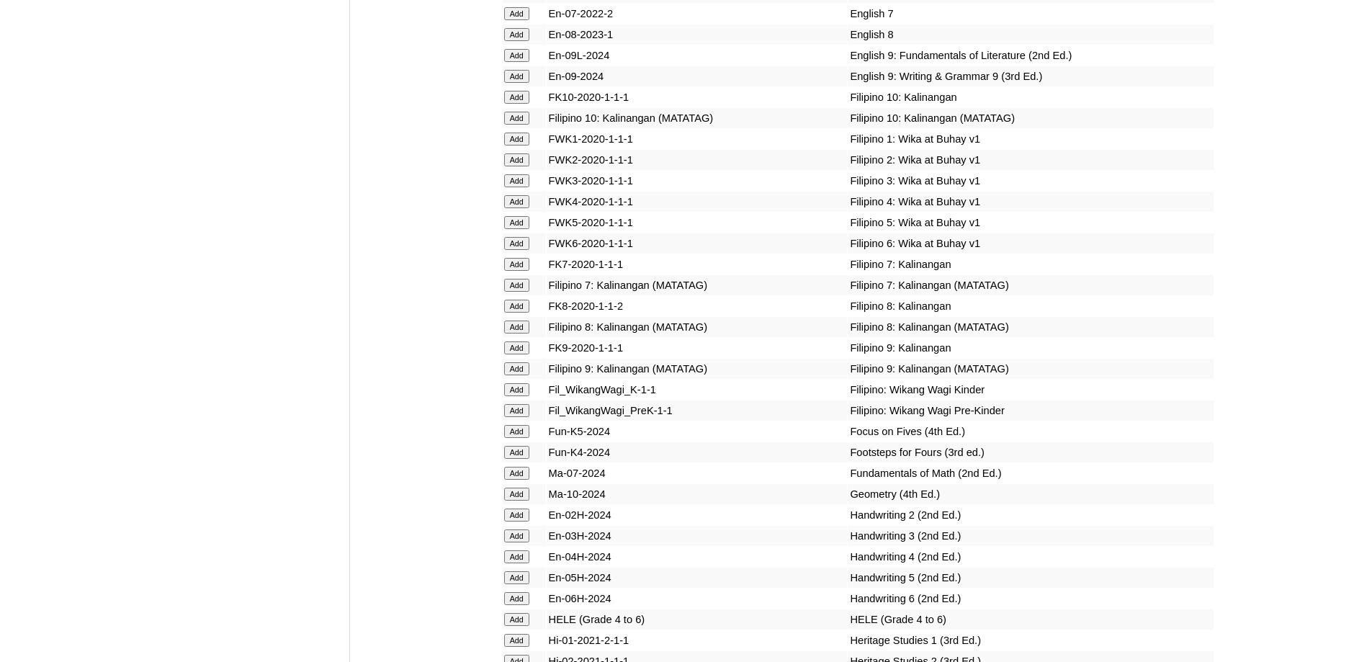
scroll to position [4445, 0]
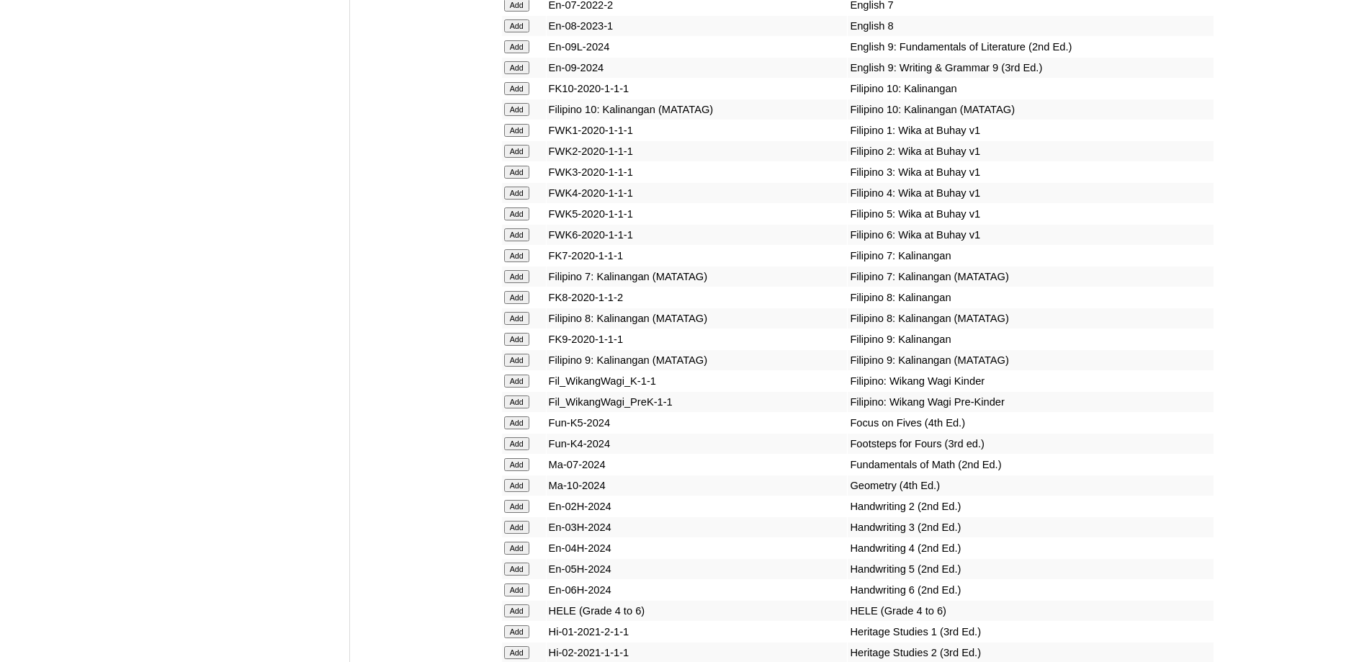
click at [528, 158] on input "Add" at bounding box center [516, 151] width 25 height 13
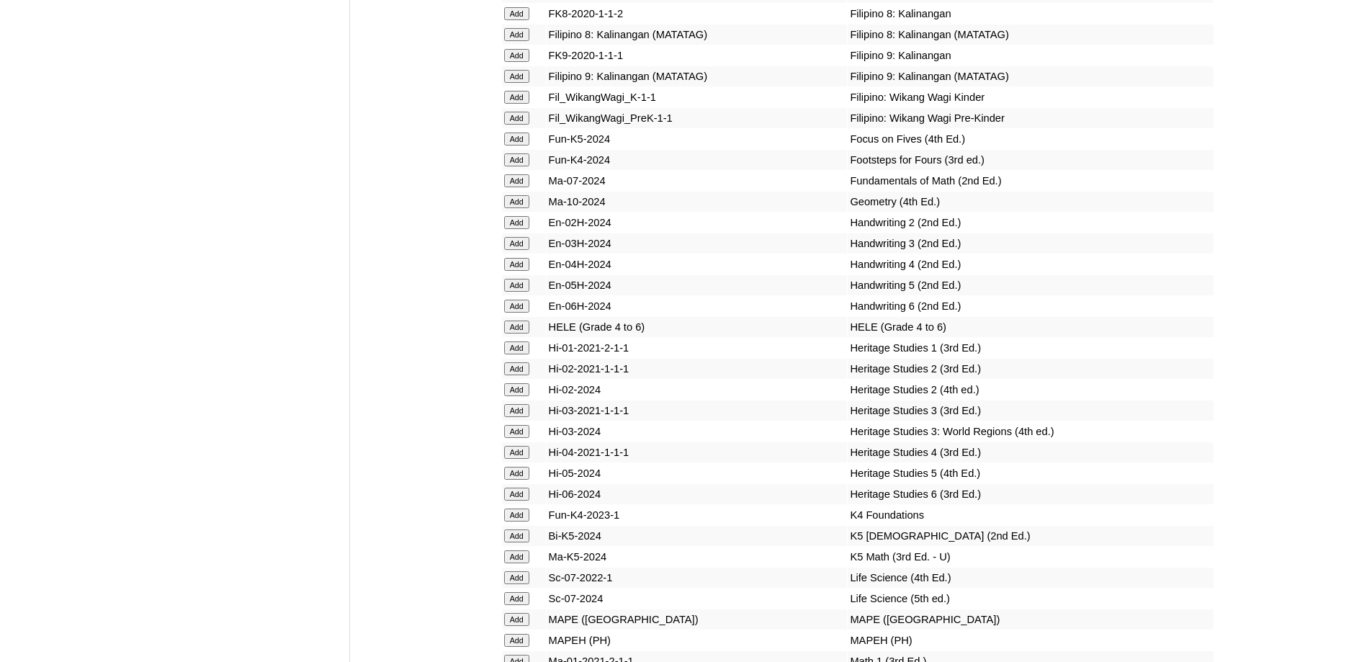
scroll to position [4792, 0]
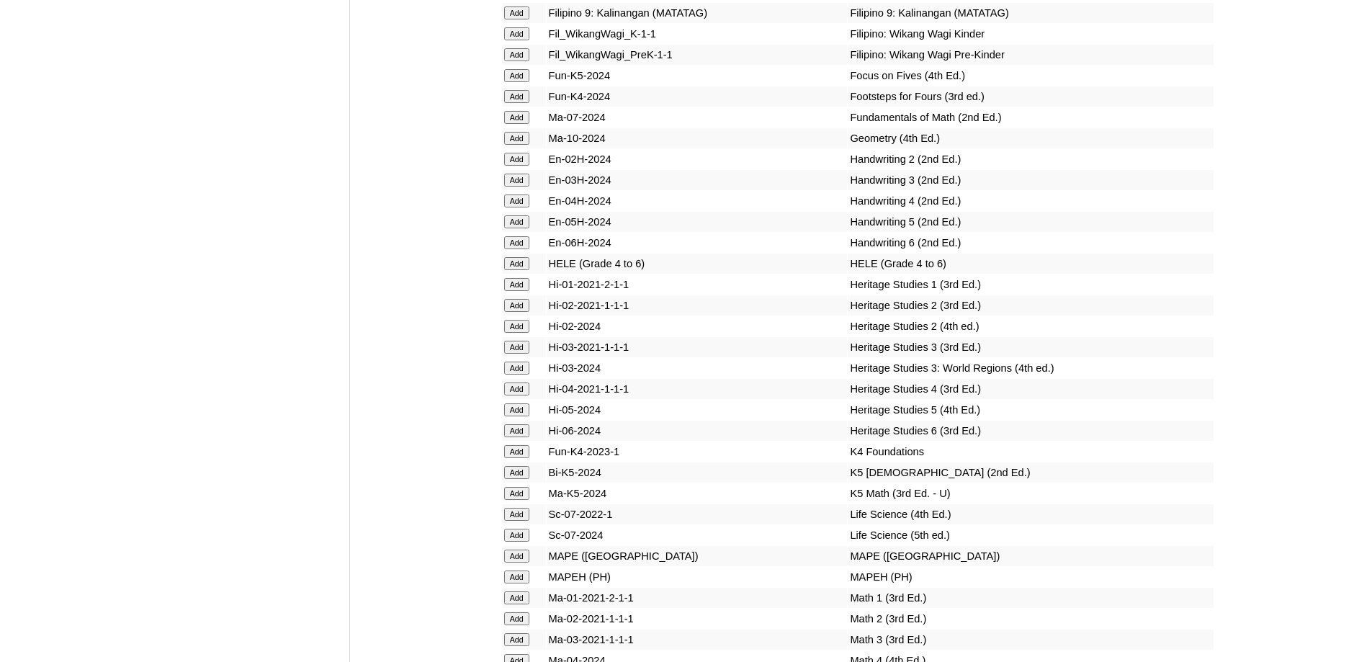
click at [515, 166] on input "Add" at bounding box center [516, 159] width 25 height 13
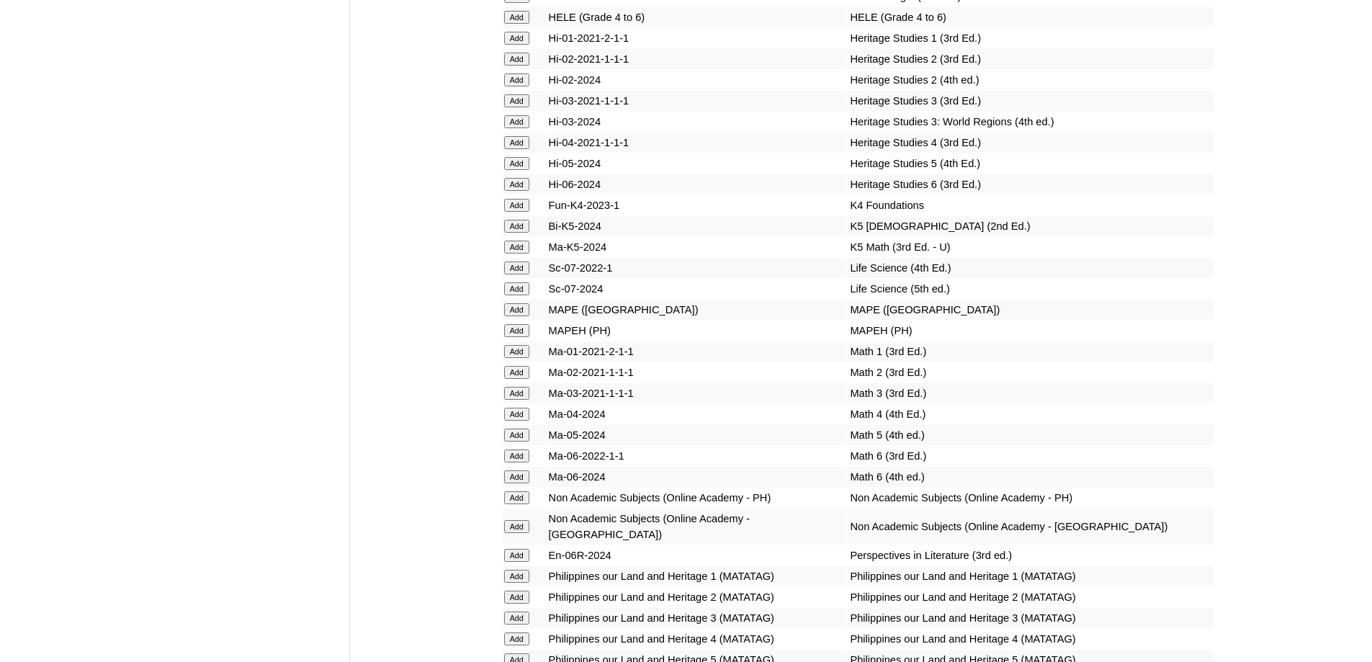
scroll to position [5145, 0]
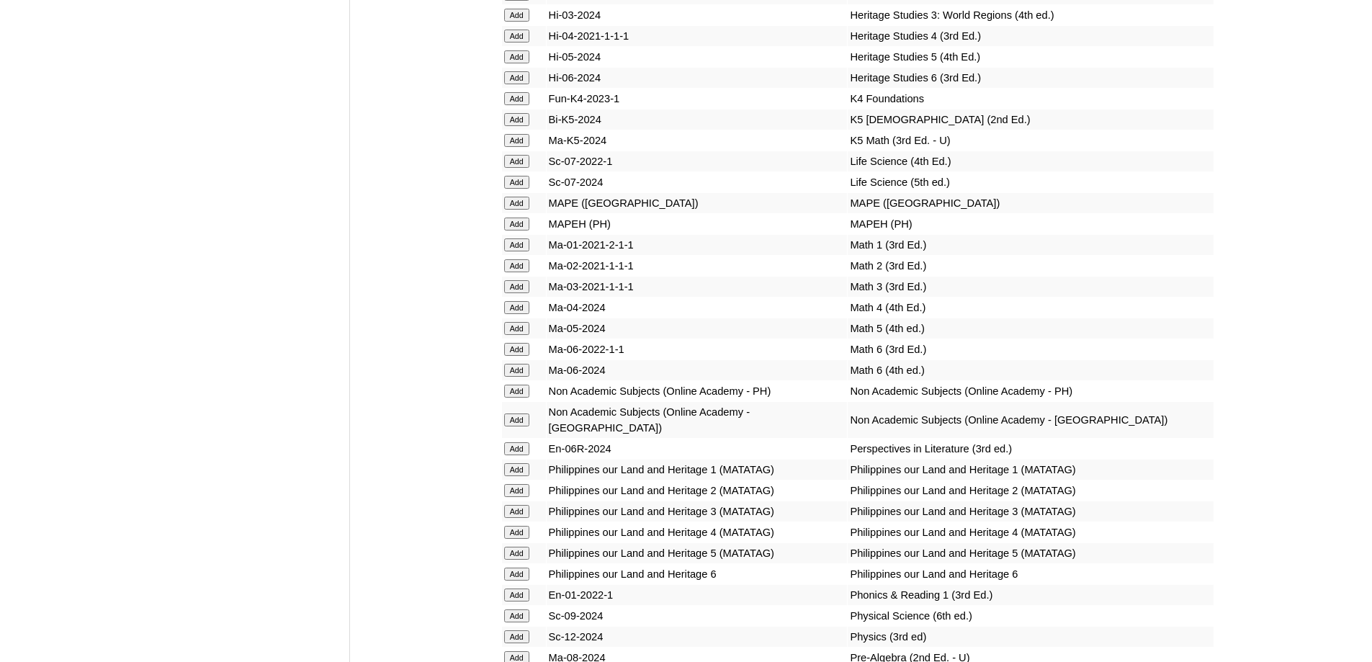
click at [525, 230] on input "Add" at bounding box center [516, 223] width 25 height 13
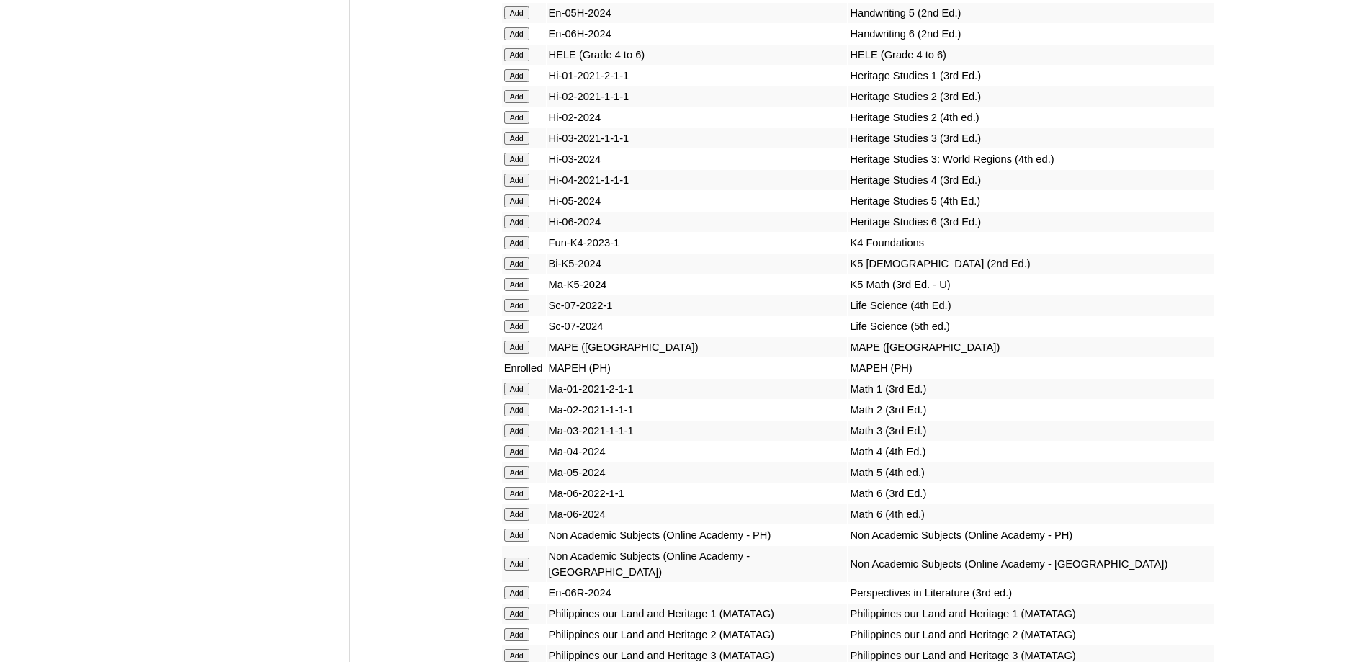
scroll to position [5281, 0]
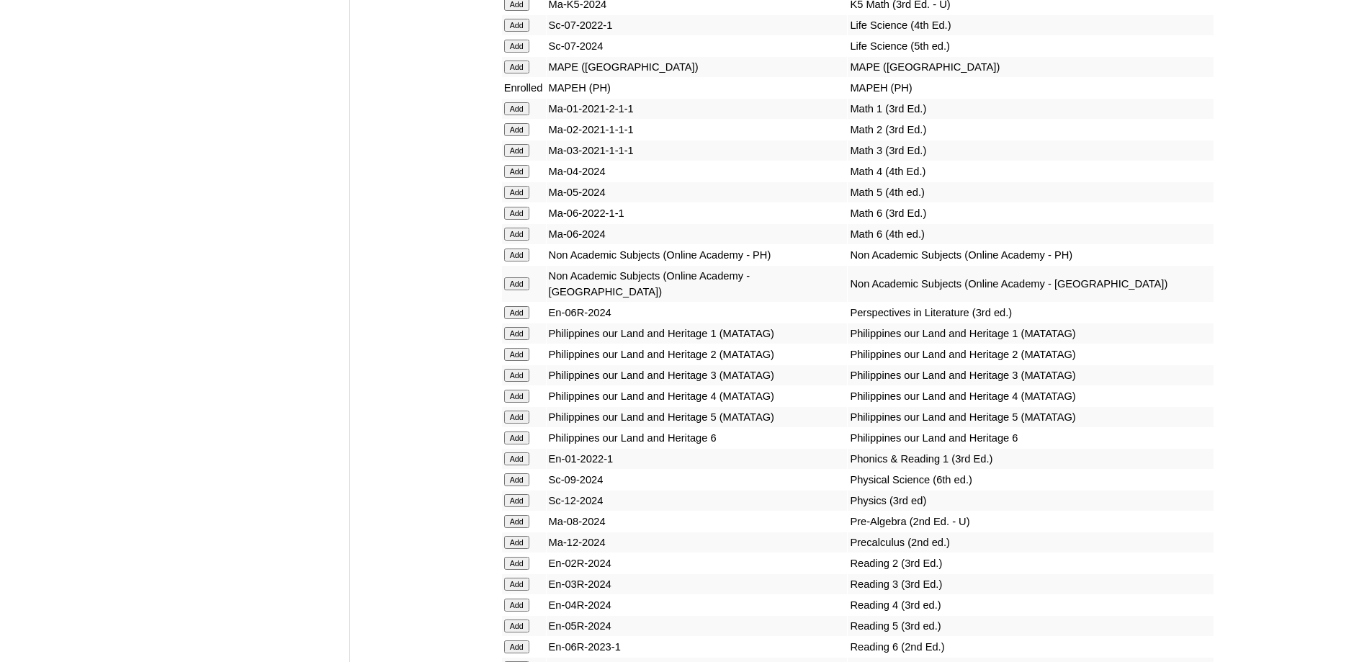
click at [518, 136] on input "Add" at bounding box center [516, 129] width 25 height 13
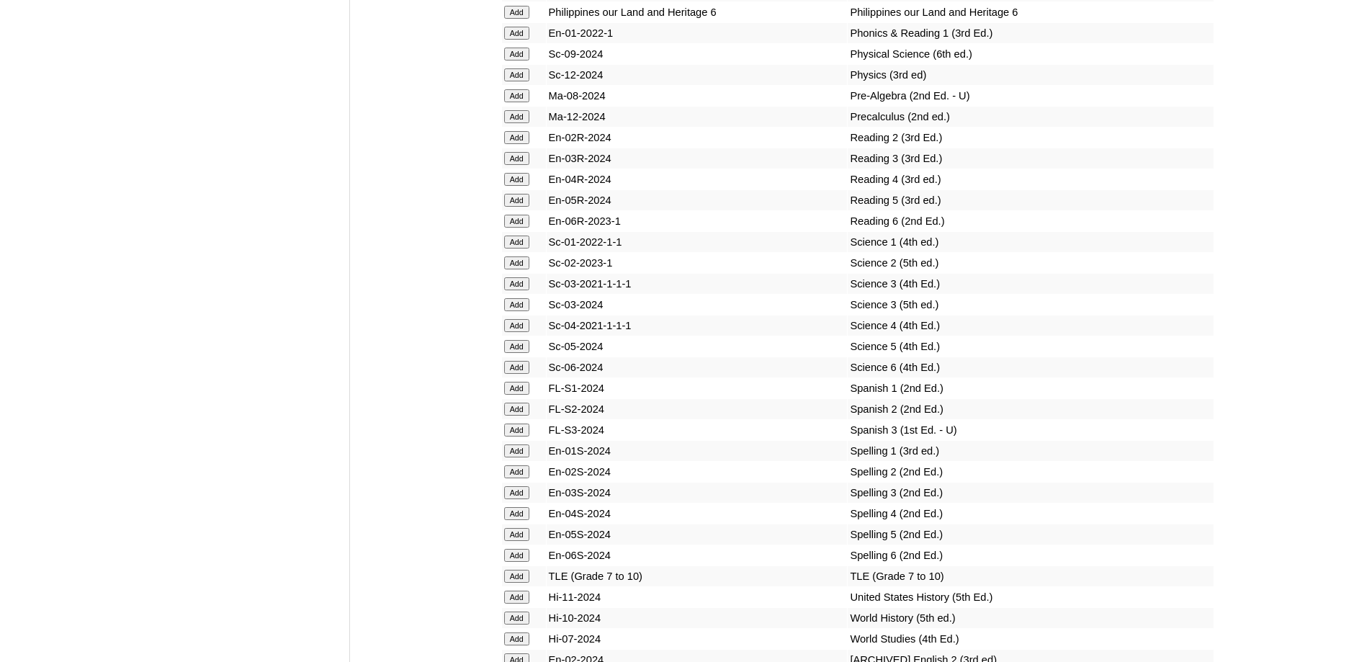
scroll to position [5707, 0]
click at [512, 143] on input "Add" at bounding box center [516, 136] width 25 height 13
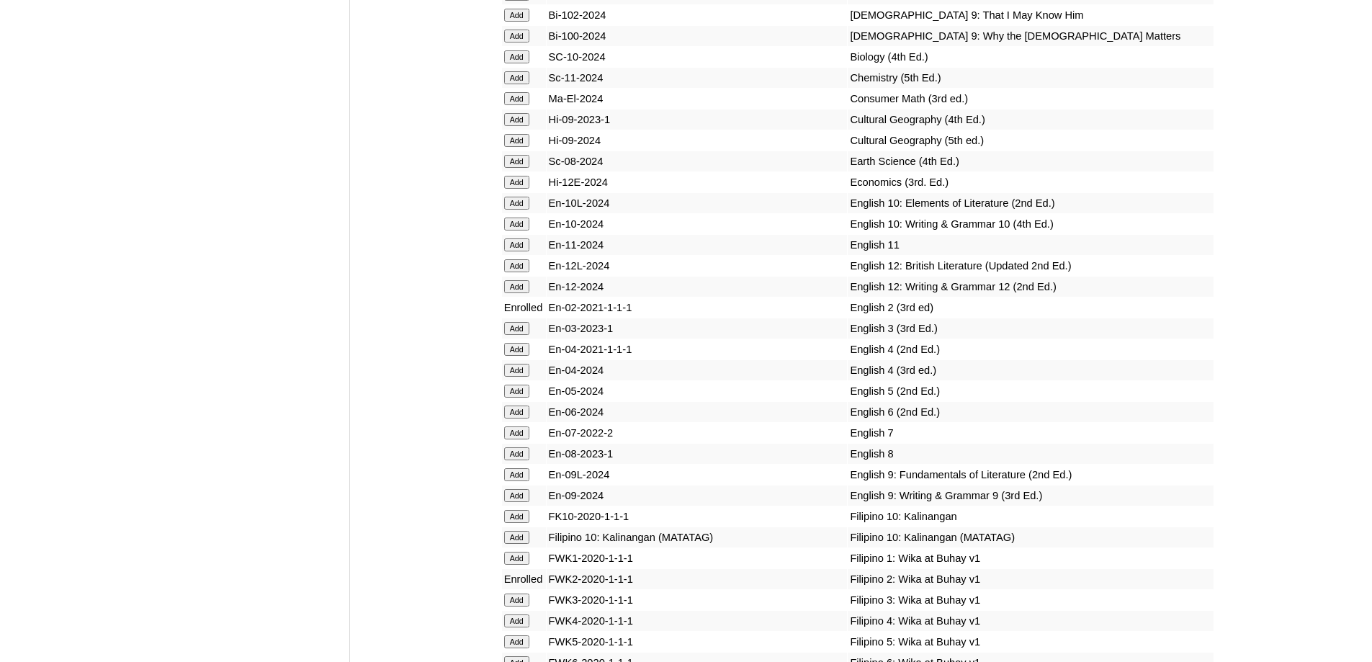
scroll to position [5772, 0]
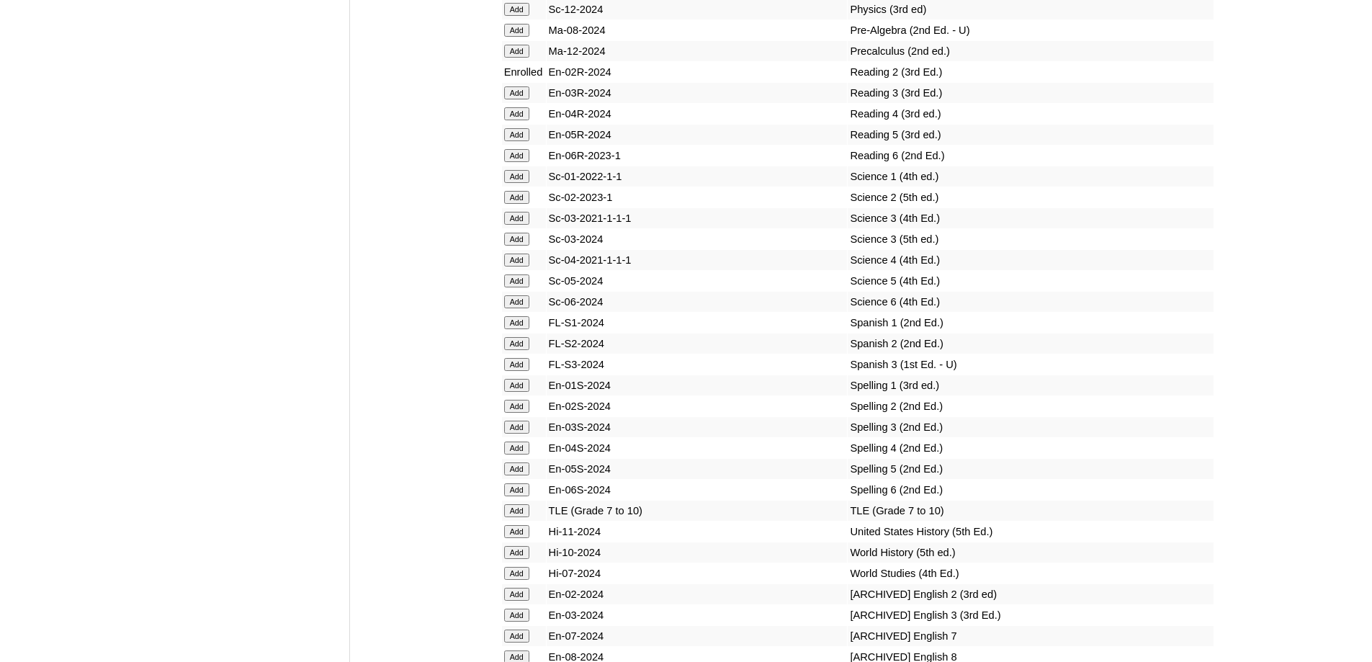
click at [531, 202] on form "Add" at bounding box center [524, 197] width 40 height 12
click at [526, 204] on input "Add" at bounding box center [516, 197] width 25 height 13
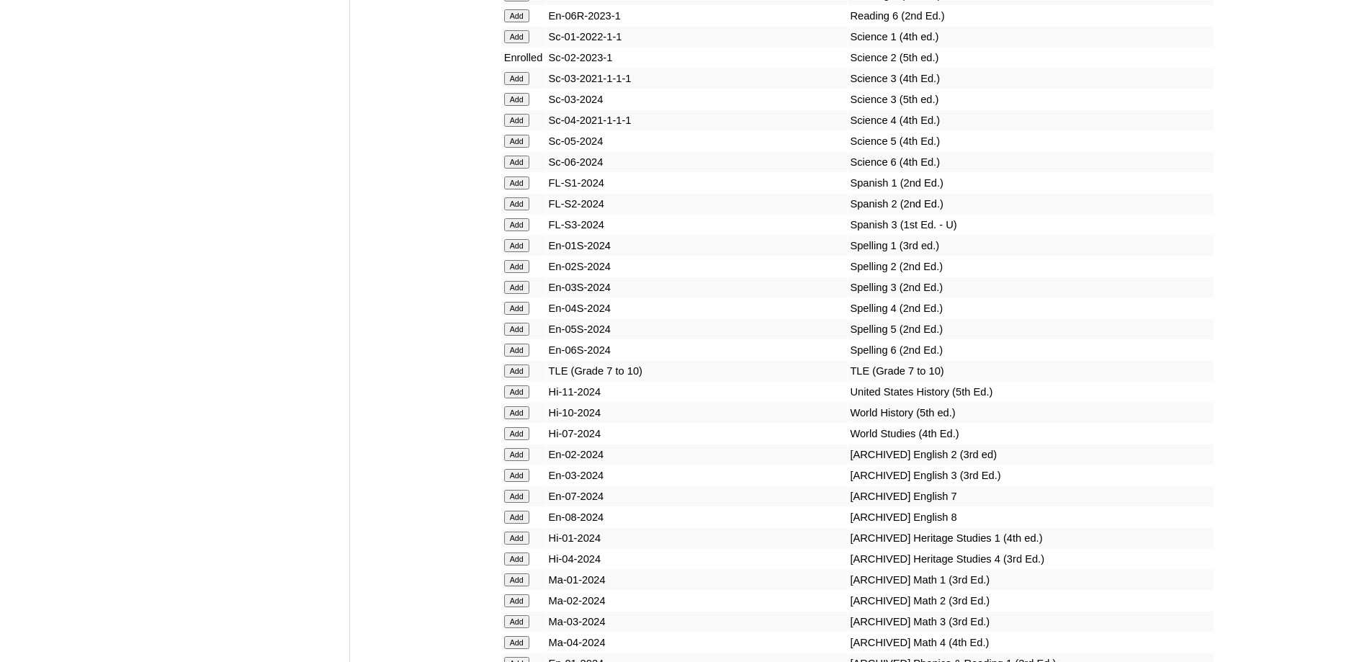
click at [507, 273] on input "Add" at bounding box center [516, 266] width 25 height 13
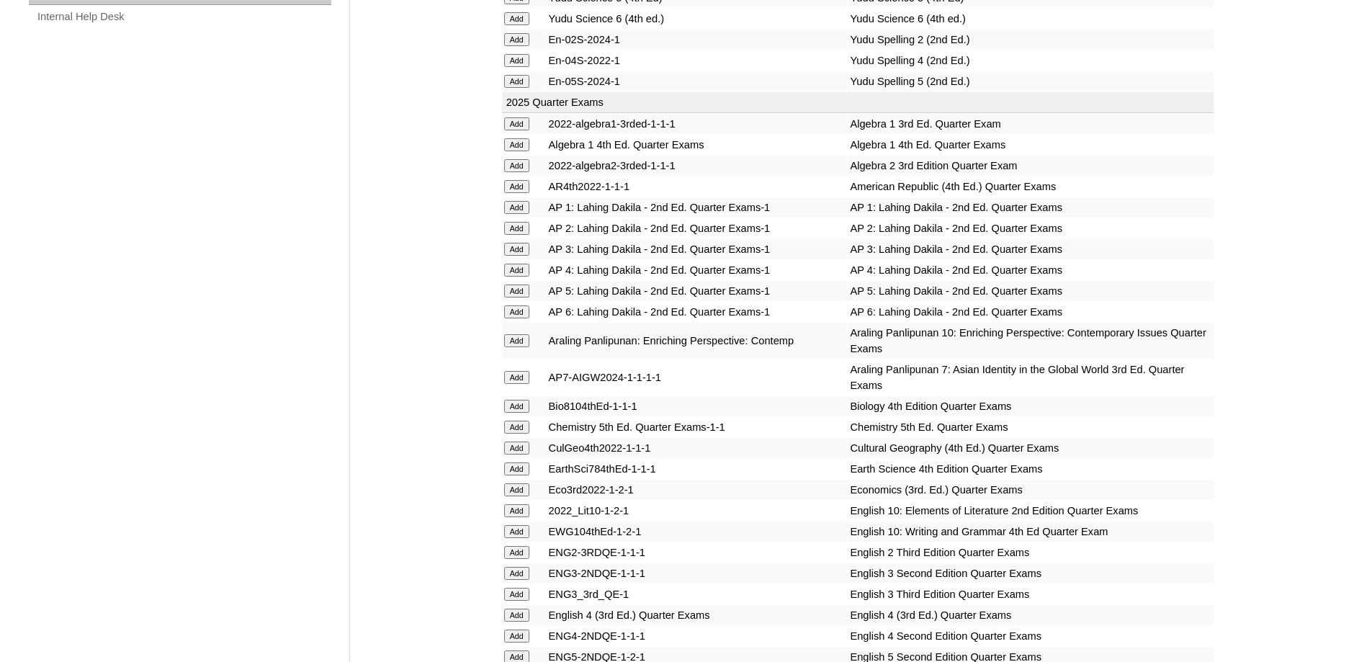
scroll to position [1084, 0]
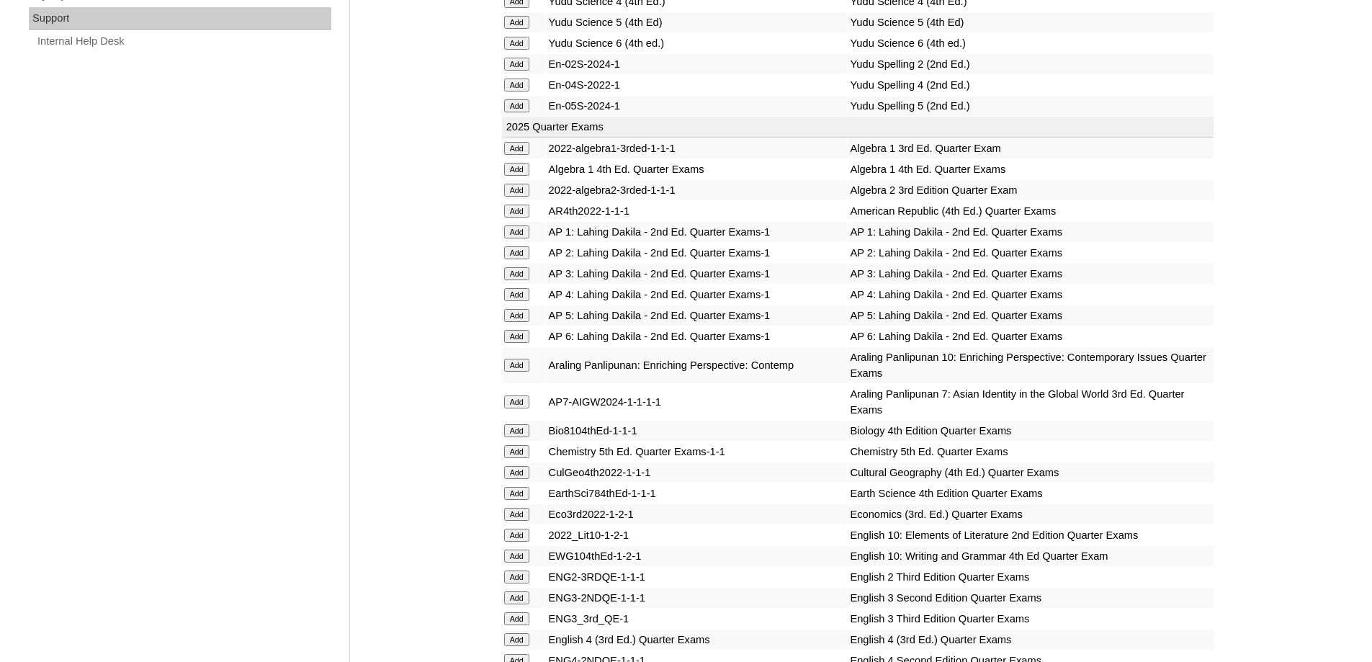
click at [511, 259] on input "Add" at bounding box center [516, 252] width 25 height 13
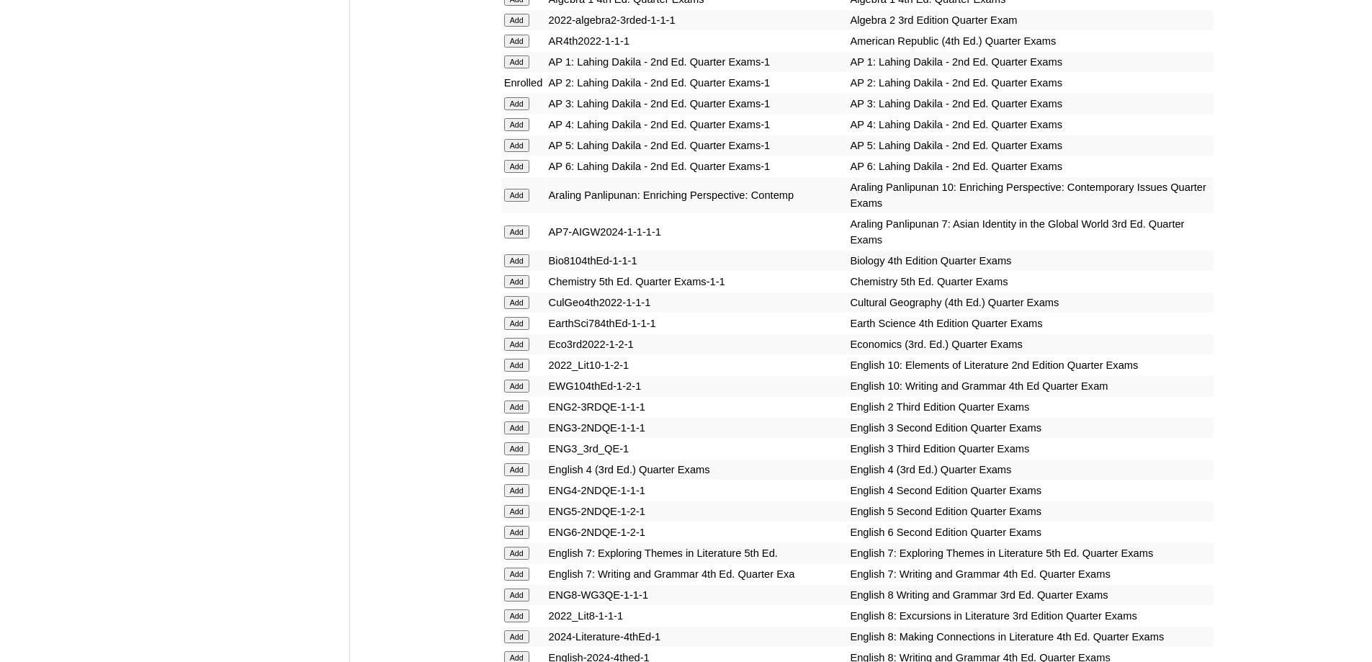
scroll to position [1498, 0]
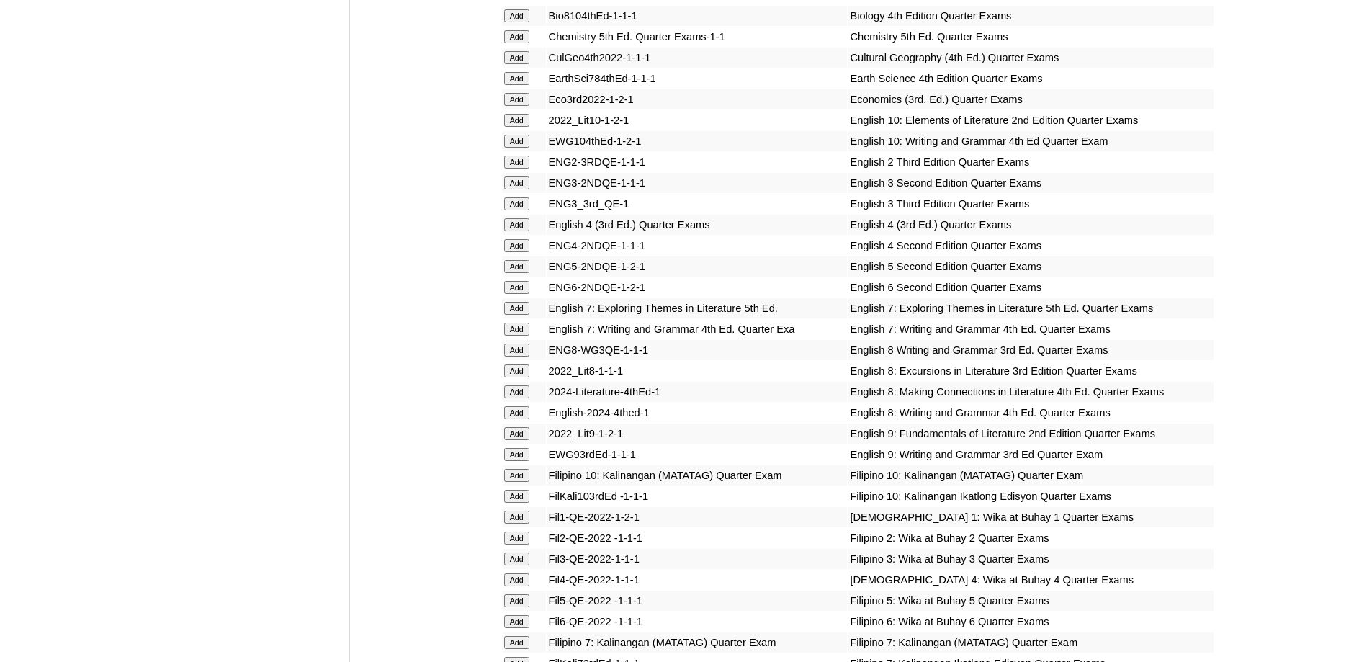
click at [520, 168] on input "Add" at bounding box center [516, 162] width 25 height 13
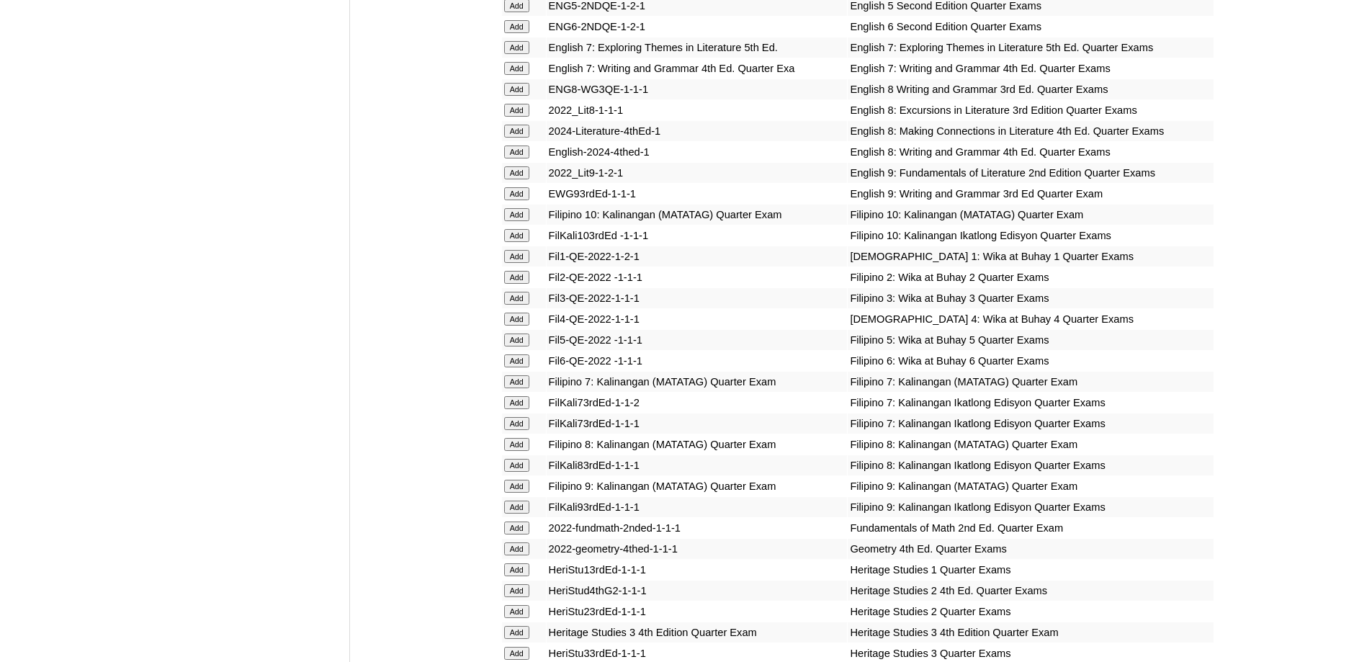
scroll to position [1847, 0]
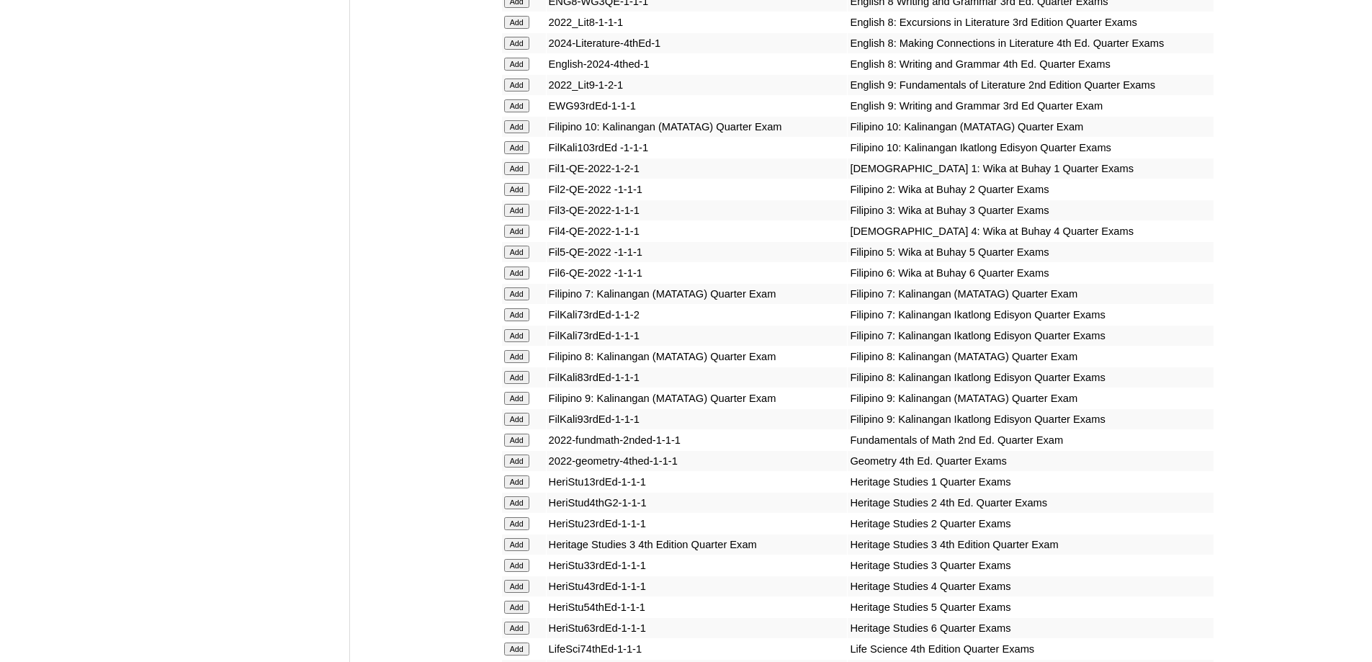
click at [529, 196] on input "Add" at bounding box center [516, 189] width 25 height 13
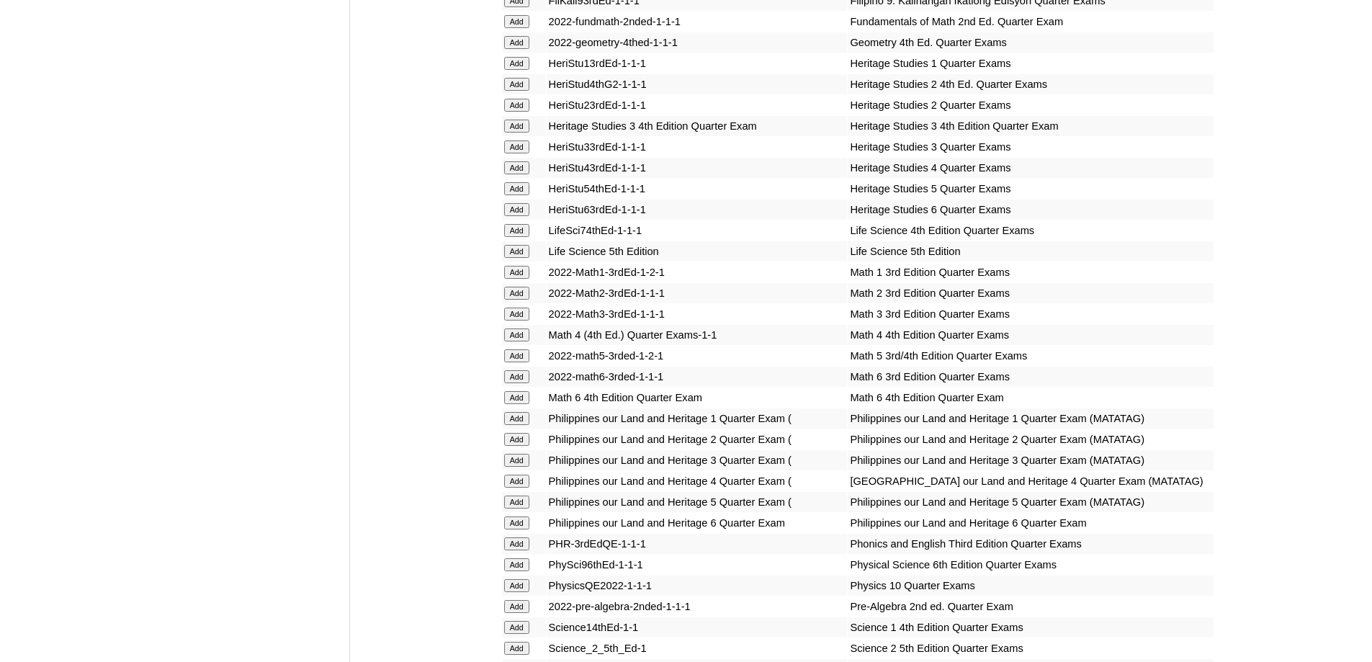
scroll to position [2272, 0]
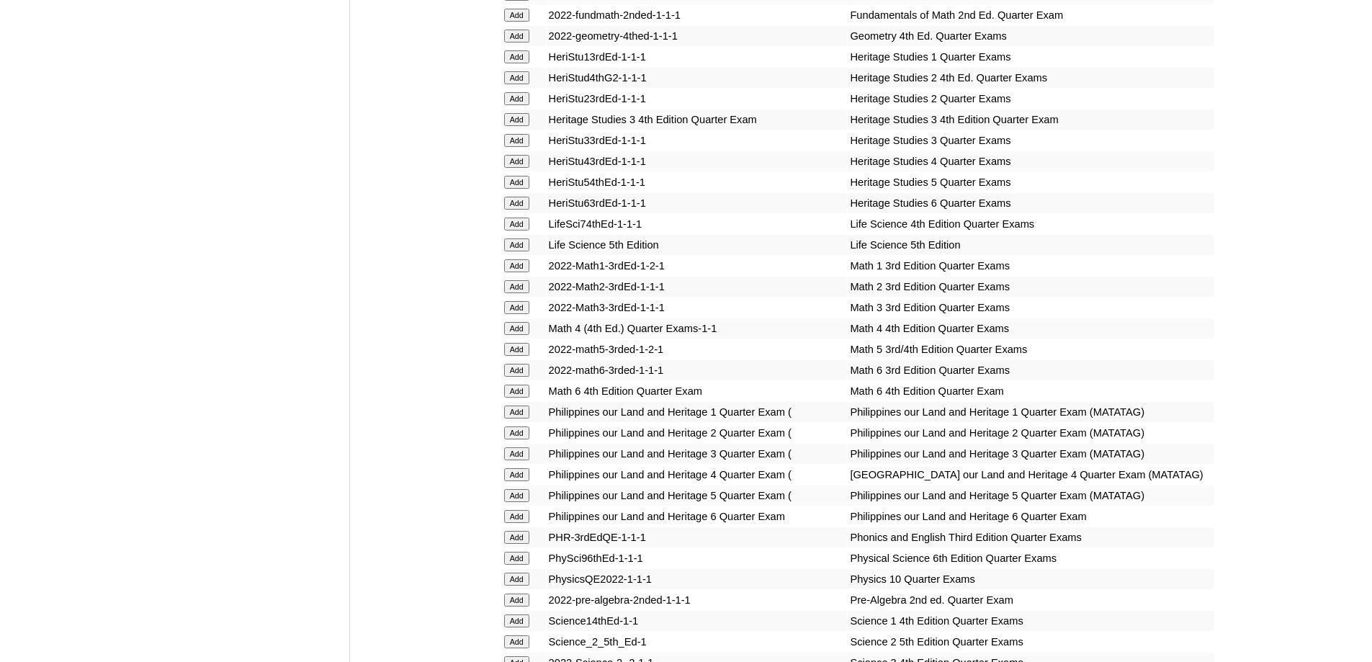
click at [508, 293] on input "Add" at bounding box center [516, 286] width 25 height 13
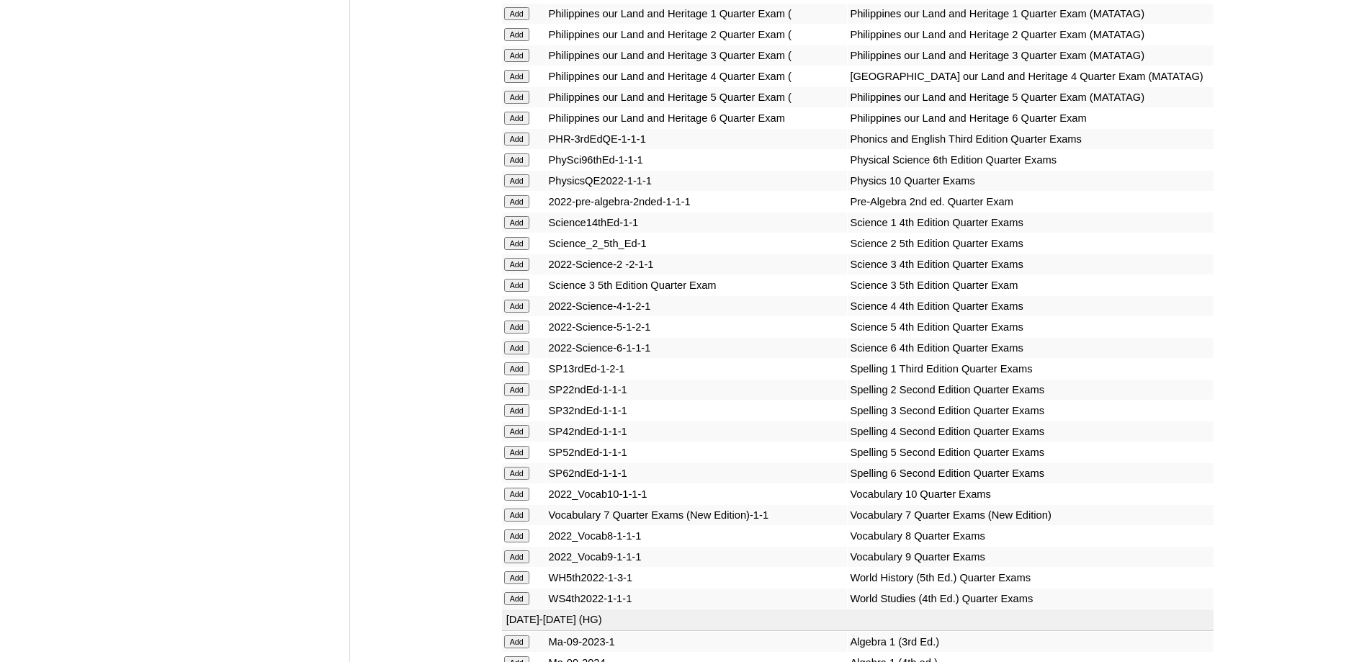
scroll to position [2691, 0]
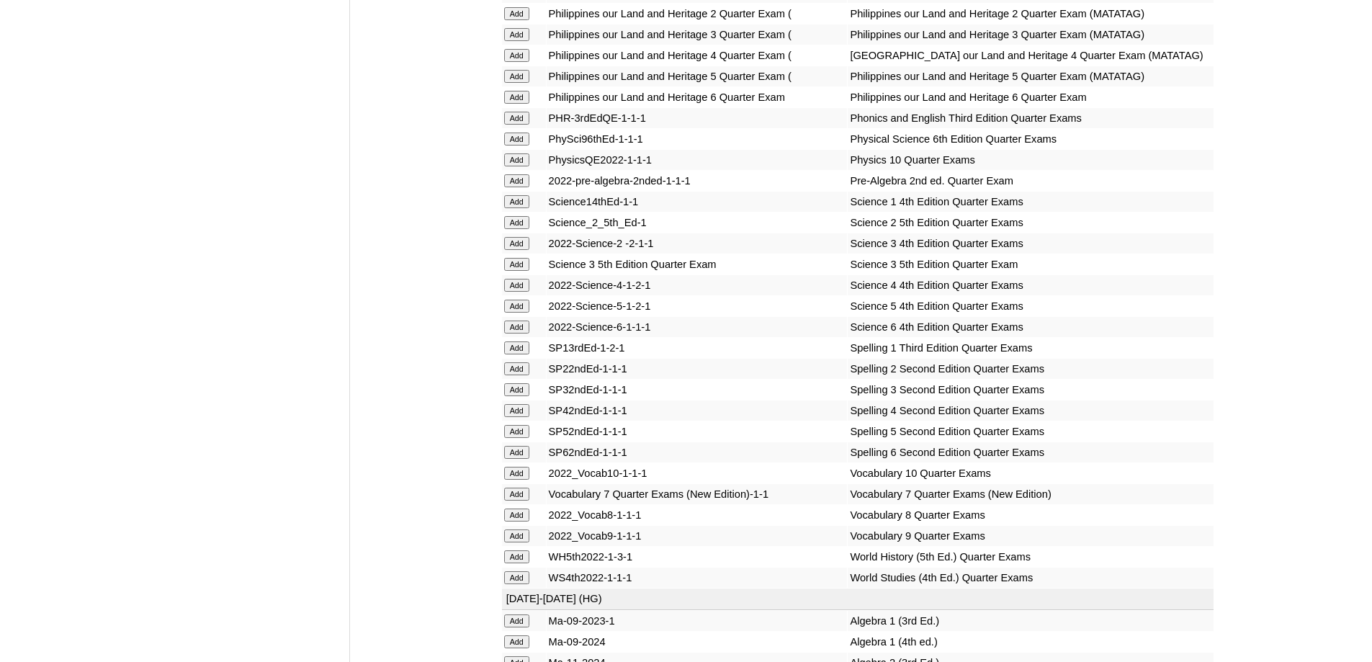
drag, startPoint x: 531, startPoint y: 357, endPoint x: 518, endPoint y: 351, distance: 14.2
click at [529, 233] on td "Add" at bounding box center [524, 222] width 44 height 20
drag, startPoint x: 518, startPoint y: 351, endPoint x: 609, endPoint y: 324, distance: 95.5
click at [517, 229] on input "Add" at bounding box center [516, 222] width 25 height 13
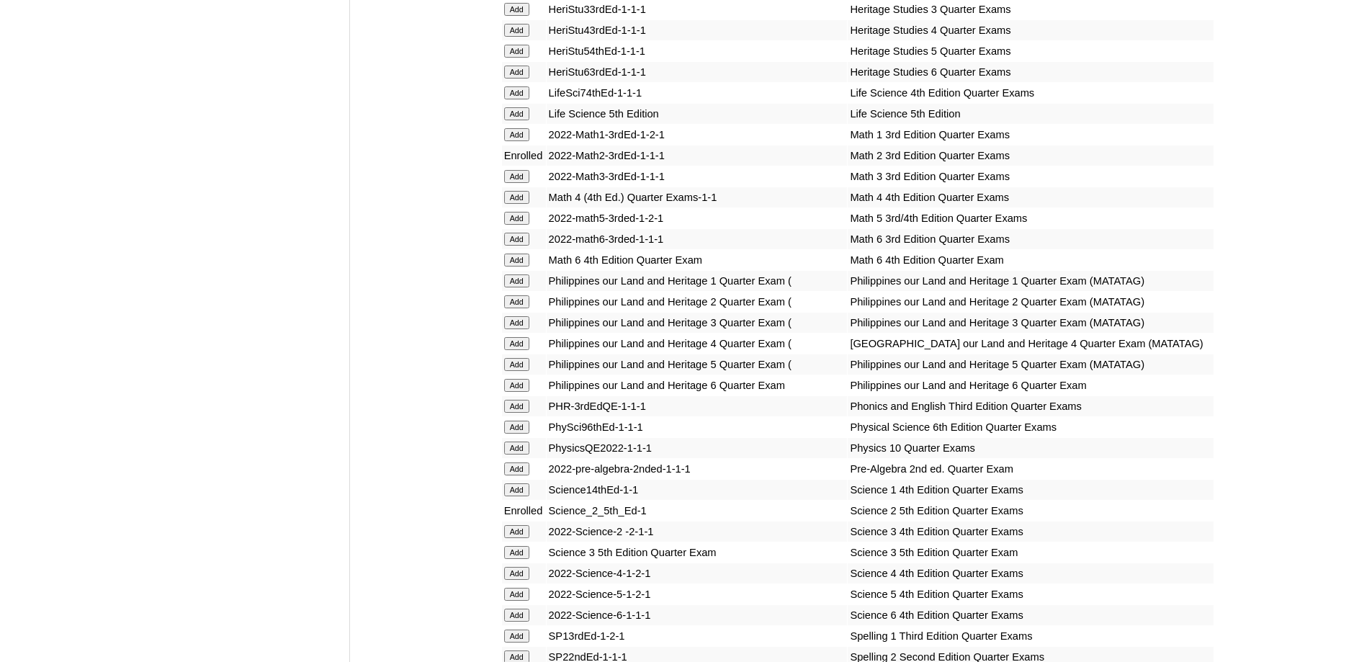
scroll to position [2824, 0]
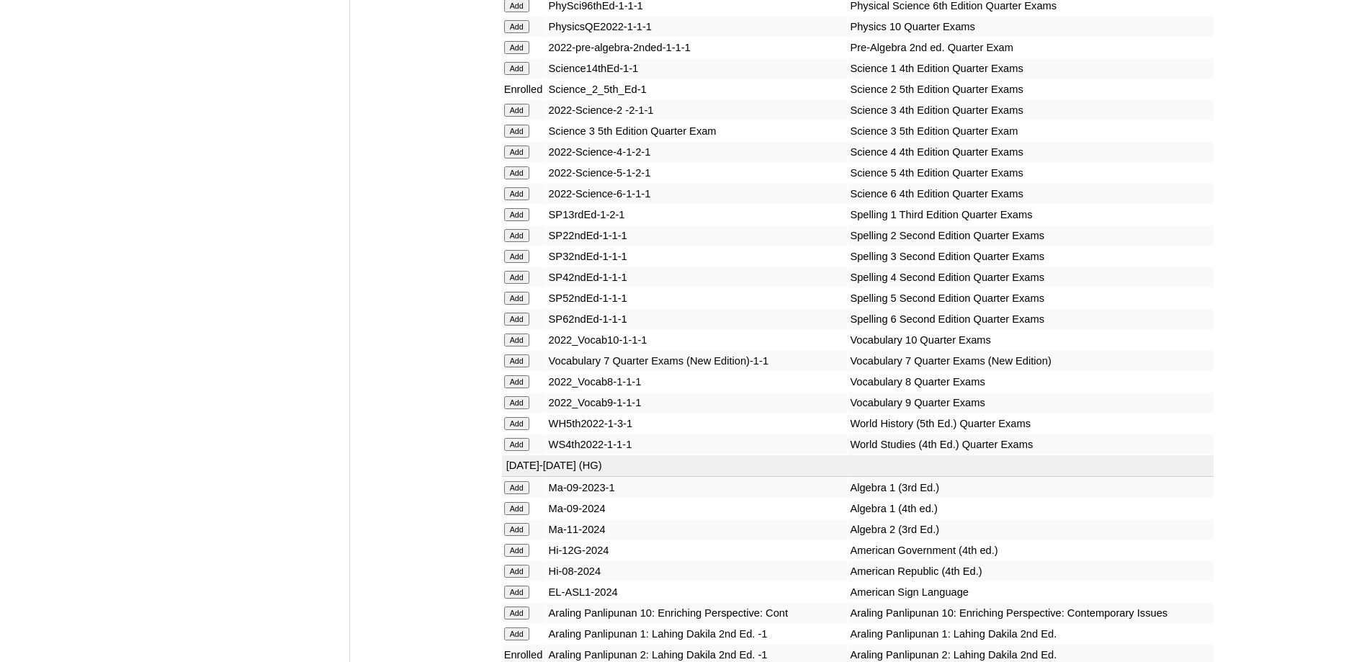
click at [525, 242] on input "Add" at bounding box center [516, 235] width 25 height 13
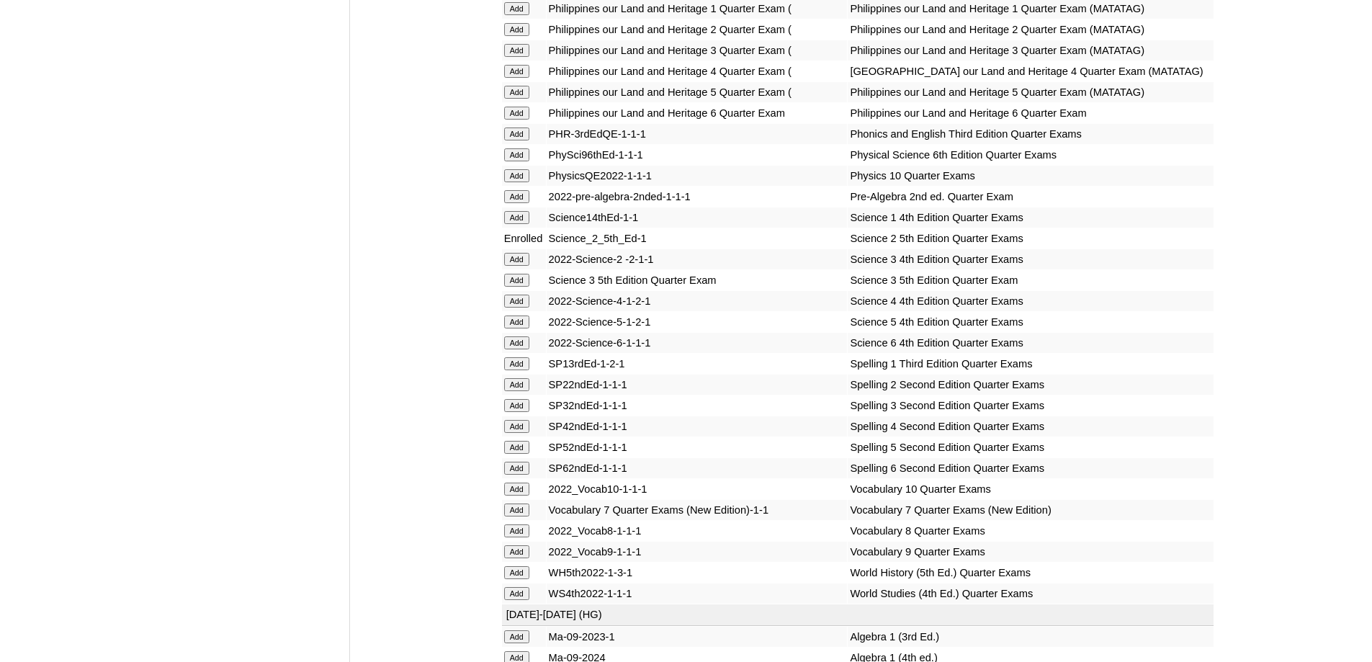
scroll to position [2608, 0]
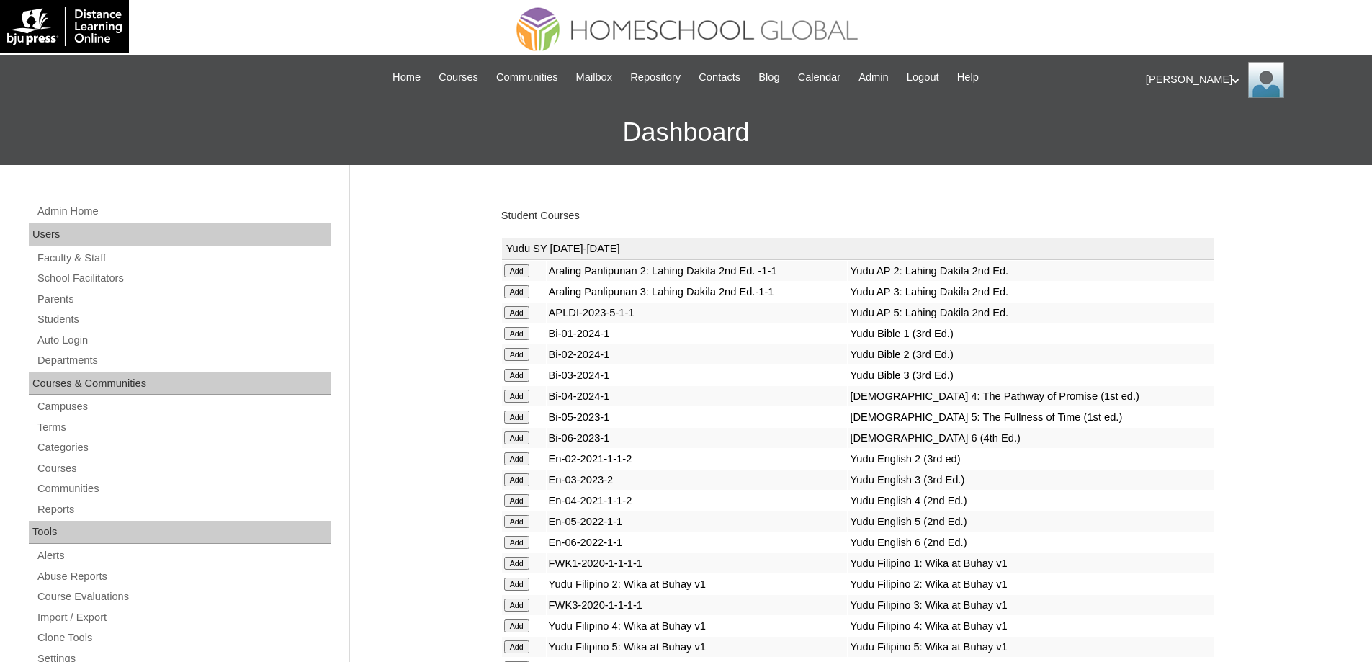
click at [549, 212] on link "Student Courses" at bounding box center [540, 216] width 78 height 12
